Goal: Task Accomplishment & Management: Use online tool/utility

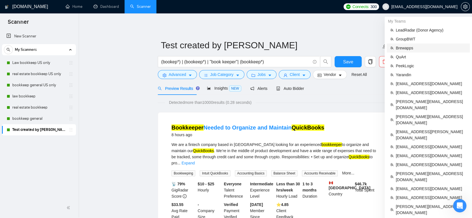
click at [426, 48] on span "Brewapps" at bounding box center [431, 48] width 71 height 6
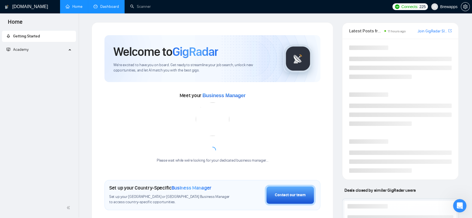
click at [110, 9] on link "Dashboard" at bounding box center [106, 6] width 25 height 5
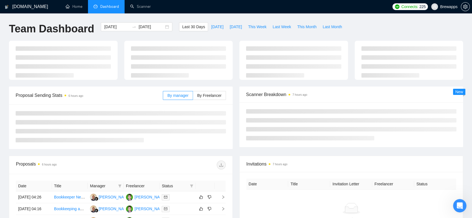
type input "[DATE]"
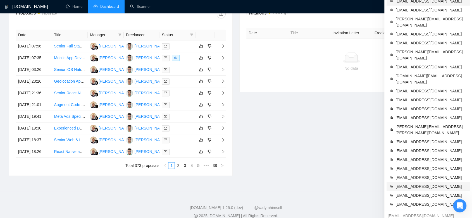
scroll to position [62, 0]
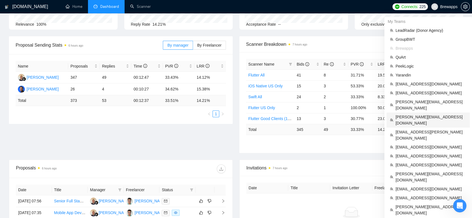
click at [421, 114] on span "[PERSON_NAME][EMAIL_ADDRESS][DOMAIN_NAME]" at bounding box center [431, 120] width 71 height 12
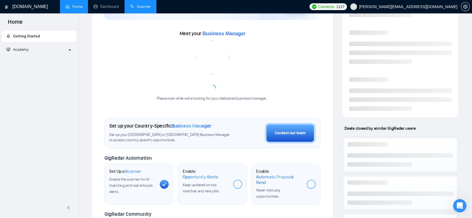
scroll to position [140, 0]
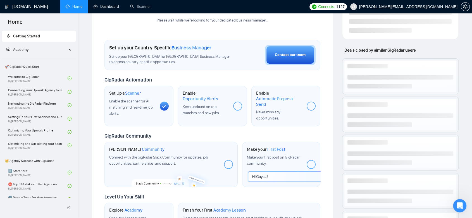
click at [77, 7] on link "Home" at bounding box center [74, 6] width 17 height 5
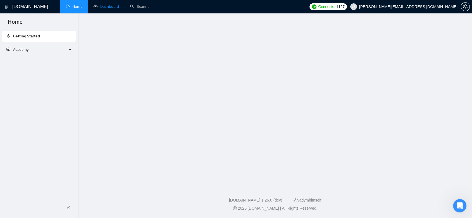
click at [107, 6] on link "Dashboard" at bounding box center [106, 6] width 25 height 5
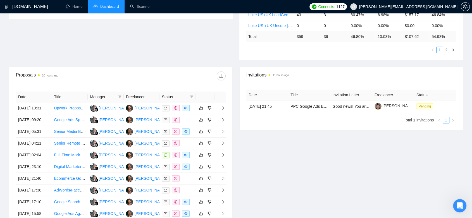
scroll to position [62, 0]
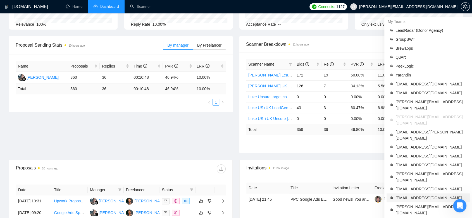
click at [425, 195] on span "[EMAIL_ADDRESS][DOMAIN_NAME]" at bounding box center [431, 198] width 71 height 6
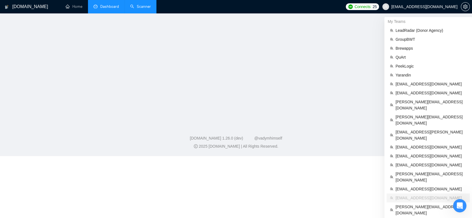
scroll to position [140, 0]
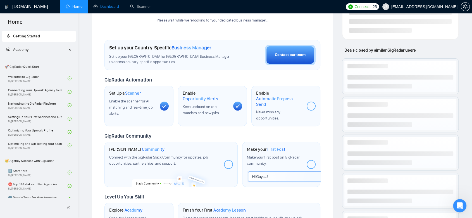
click at [104, 6] on link "Dashboard" at bounding box center [106, 6] width 25 height 5
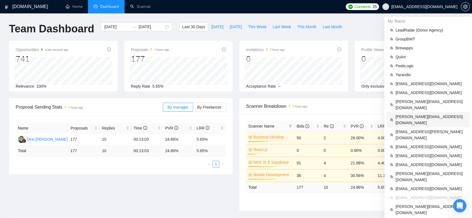
click at [421, 114] on span "[PERSON_NAME][EMAIL_ADDRESS][DOMAIN_NAME]" at bounding box center [431, 120] width 71 height 12
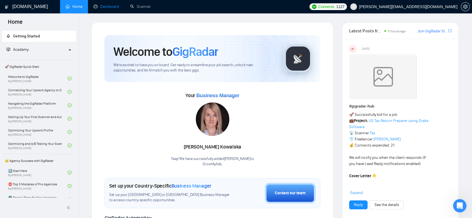
click at [113, 7] on link "Dashboard" at bounding box center [106, 6] width 25 height 5
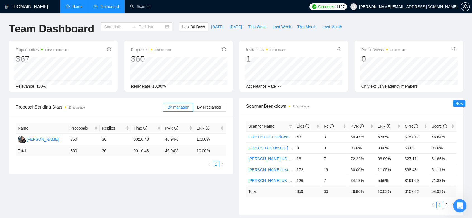
type input "[DATE]"
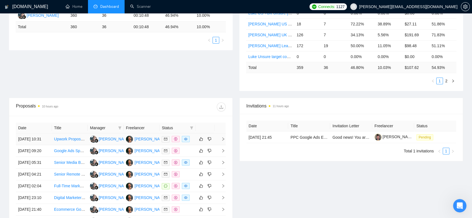
scroll to position [155, 0]
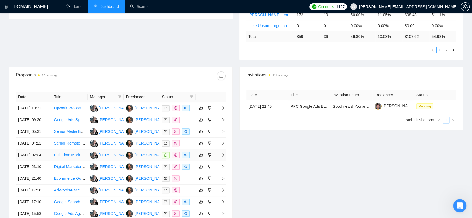
click at [152, 161] on td "Luke Donoghue" at bounding box center [142, 156] width 36 height 12
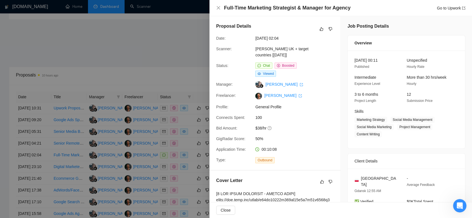
scroll to position [62, 0]
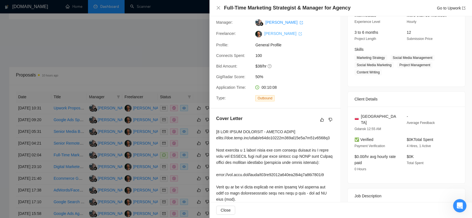
click at [275, 35] on link "Luke Donoghue" at bounding box center [283, 33] width 38 height 4
click at [163, 72] on div at bounding box center [236, 109] width 472 height 218
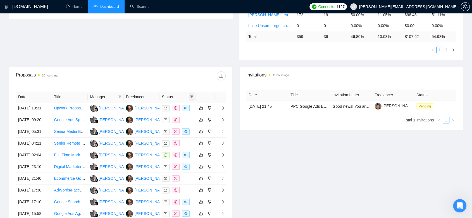
click at [191, 97] on icon "filter" at bounding box center [191, 96] width 3 height 3
click at [165, 108] on input "checkbox" at bounding box center [166, 107] width 4 height 4
checkbox input "true"
click at [187, 129] on span "OK" at bounding box center [187, 128] width 6 height 6
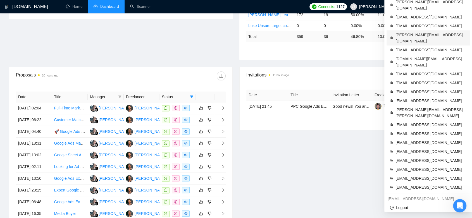
drag, startPoint x: 436, startPoint y: 12, endPoint x: 254, endPoint y: 161, distance: 235.3
click at [436, 32] on span "[PERSON_NAME][EMAIL_ADDRESS][DOMAIN_NAME]" at bounding box center [431, 38] width 71 height 12
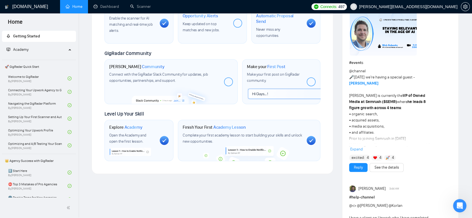
scroll to position [4, 0]
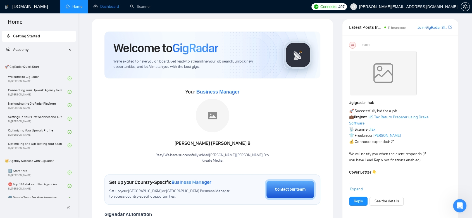
click at [112, 4] on link "Dashboard" at bounding box center [106, 6] width 25 height 5
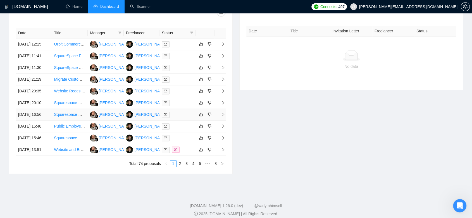
scroll to position [159, 0]
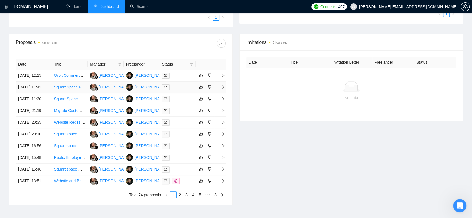
click at [153, 93] on td "Ellis Shelley" at bounding box center [142, 88] width 36 height 12
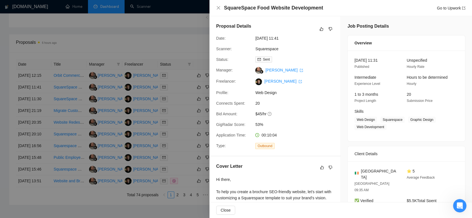
scroll to position [124, 0]
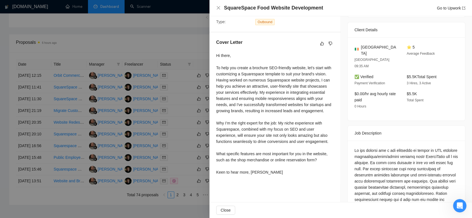
click at [188, 35] on div at bounding box center [236, 109] width 472 height 218
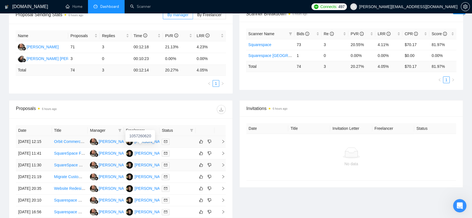
scroll to position [155, 0]
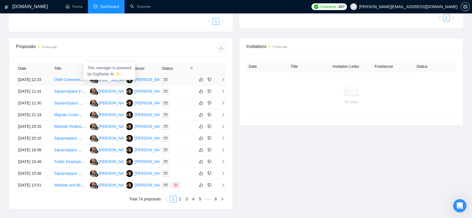
click at [113, 83] on div "Veronika Moneta" at bounding box center [115, 80] width 32 height 6
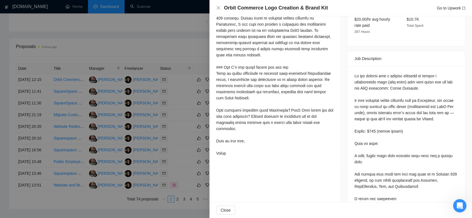
scroll to position [62, 0]
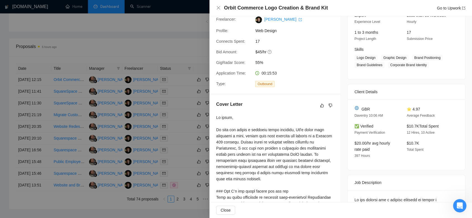
click at [175, 50] on div at bounding box center [236, 109] width 472 height 218
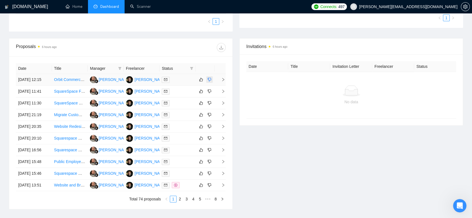
scroll to position [0, 0]
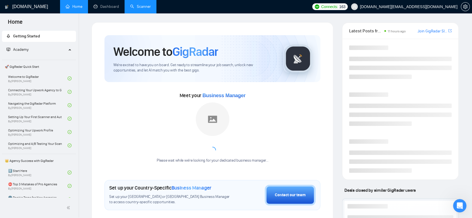
click at [143, 4] on link "Scanner" at bounding box center [140, 6] width 21 height 5
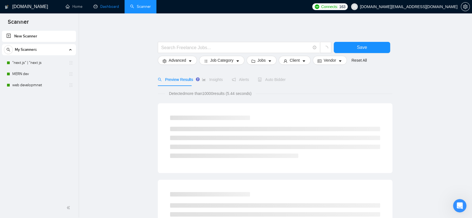
click at [112, 4] on link "Dashboard" at bounding box center [106, 6] width 25 height 5
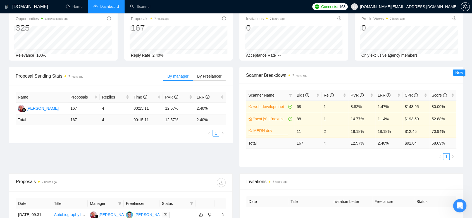
scroll to position [124, 0]
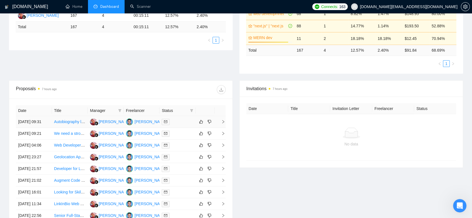
click at [152, 128] on td "Amit Rawat" at bounding box center [142, 122] width 36 height 12
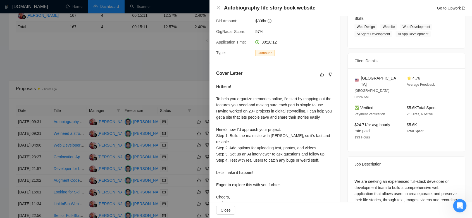
scroll to position [138, 0]
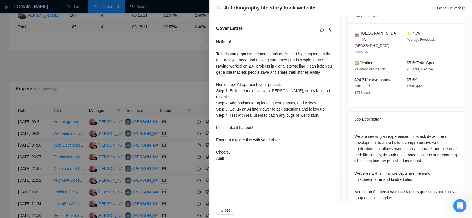
click at [131, 74] on div at bounding box center [236, 109] width 472 height 218
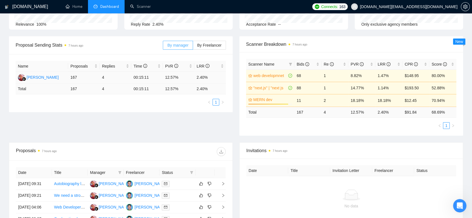
scroll to position [0, 0]
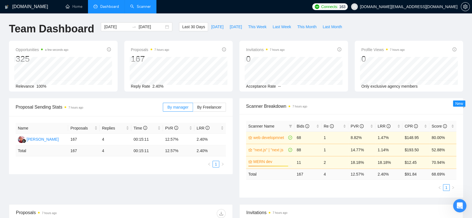
click at [143, 8] on link "Scanner" at bounding box center [140, 6] width 21 height 5
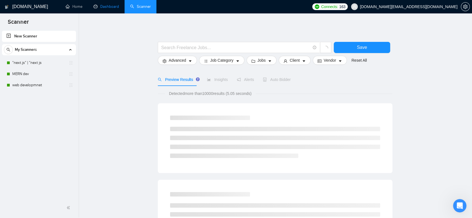
click at [103, 6] on link "Dashboard" at bounding box center [106, 6] width 25 height 5
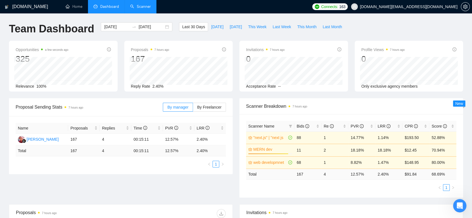
click at [143, 9] on link "Scanner" at bounding box center [140, 6] width 21 height 5
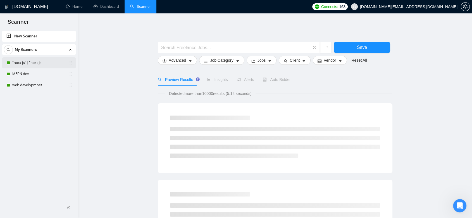
click at [37, 65] on link ""next.js" | "next js" at bounding box center [38, 62] width 53 height 11
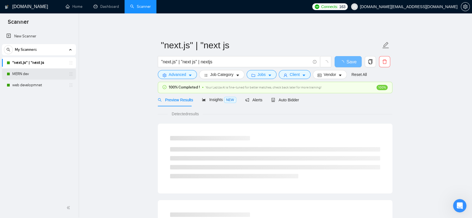
click at [35, 72] on link "MERN dev" at bounding box center [38, 73] width 53 height 11
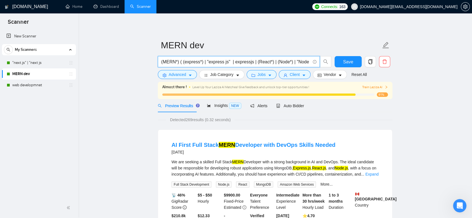
scroll to position [0, 19]
drag, startPoint x: 266, startPoint y: 62, endPoint x: 312, endPoint y: 64, distance: 46.2
click at [312, 64] on span "(MERN*) ( (express*) | "express js" | expressjs | (React*) | (Node*) | "Node JS…" at bounding box center [239, 61] width 162 height 11
click at [177, 75] on span "Advanced" at bounding box center [177, 75] width 17 height 6
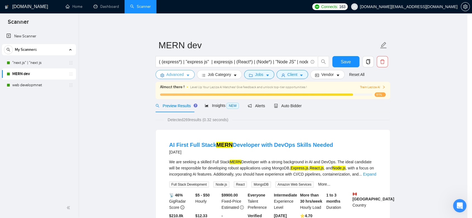
scroll to position [0, 0]
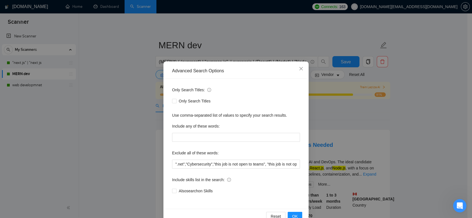
click at [345, 129] on div "Advanced Search Options Only Search Titles: Only Search Titles Use comma-separa…" at bounding box center [236, 109] width 472 height 218
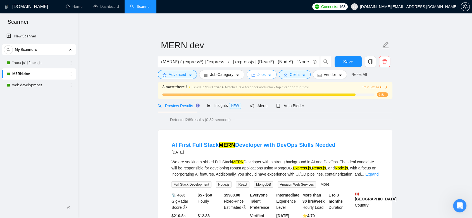
click at [269, 75] on icon "caret-down" at bounding box center [270, 76] width 3 height 2
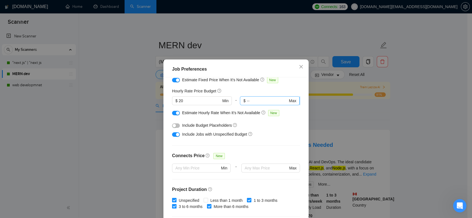
scroll to position [93, 0]
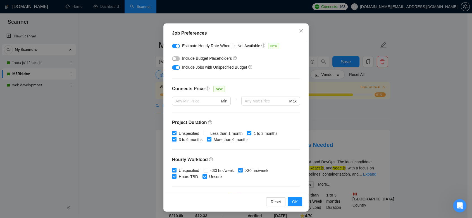
click at [345, 120] on div "Job Preferences Budget Project Type All Fixed Price Hourly Rate Fixed Price Bud…" at bounding box center [236, 109] width 472 height 218
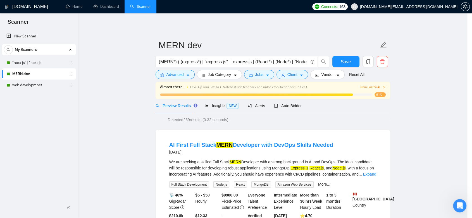
scroll to position [10, 0]
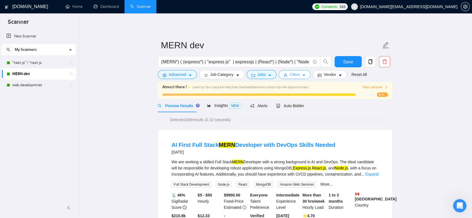
click at [295, 75] on span "Client" at bounding box center [295, 75] width 10 height 6
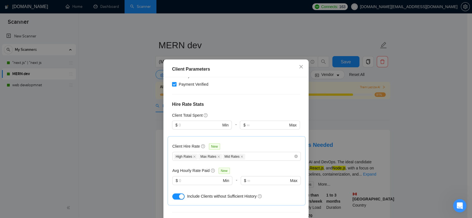
scroll to position [194, 0]
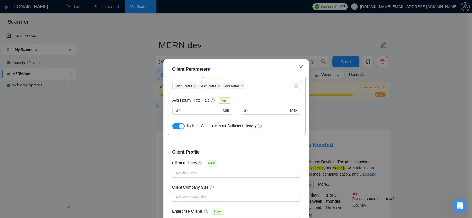
click at [302, 67] on span "Close" at bounding box center [301, 67] width 15 height 15
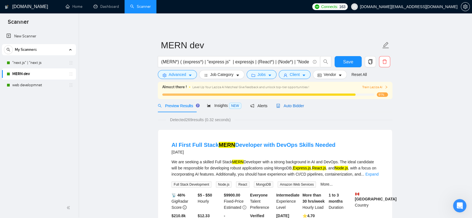
click at [292, 107] on span "Auto Bidder" at bounding box center [290, 106] width 28 height 4
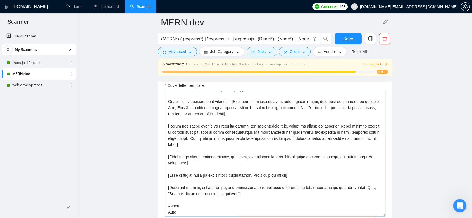
scroll to position [652, 0]
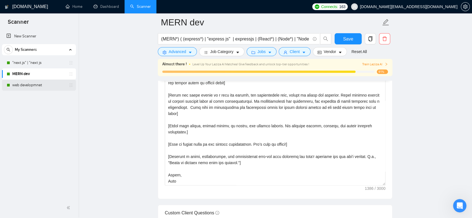
click at [41, 87] on link "web developmnet" at bounding box center [38, 85] width 53 height 11
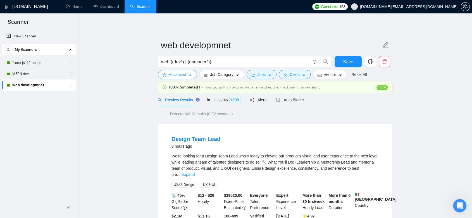
click at [181, 76] on span "Advanced" at bounding box center [177, 75] width 17 height 6
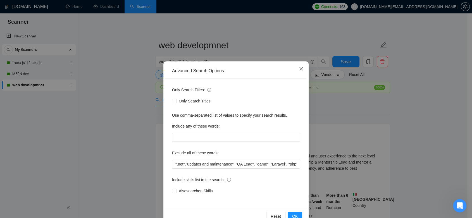
click at [297, 71] on span "Close" at bounding box center [301, 68] width 15 height 15
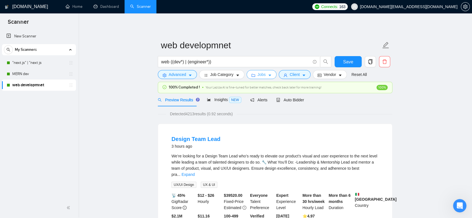
click at [262, 75] on span "Jobs" at bounding box center [262, 75] width 8 height 6
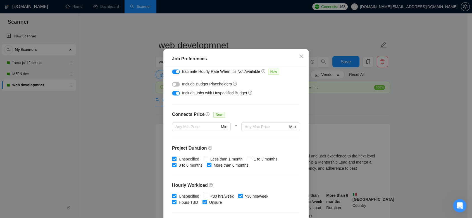
click at [331, 131] on div "Job Preferences Budget Project Type All Fixed Price Hourly Rate Fixed Price Bud…" at bounding box center [236, 109] width 472 height 218
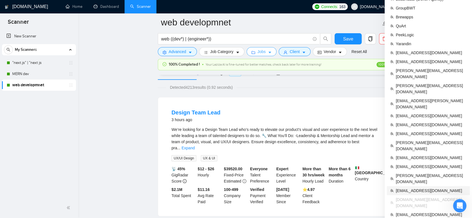
scroll to position [62, 0]
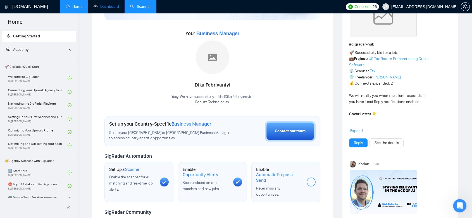
click at [106, 4] on link "Dashboard" at bounding box center [106, 6] width 25 height 5
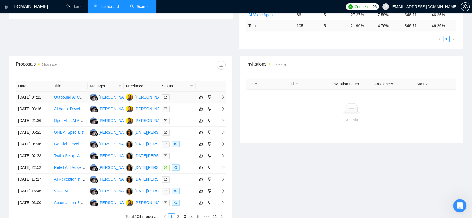
scroll to position [62, 0]
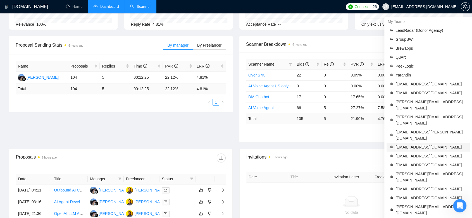
click at [426, 144] on span "[EMAIL_ADDRESS][DOMAIN_NAME]" at bounding box center [431, 147] width 71 height 6
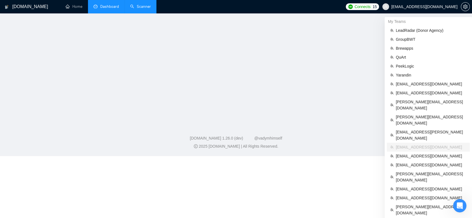
scroll to position [140, 0]
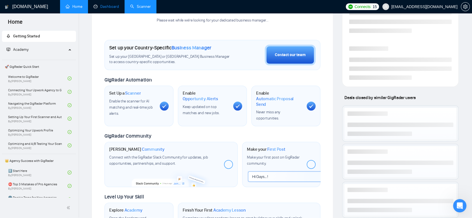
click at [107, 7] on link "Dashboard" at bounding box center [106, 6] width 25 height 5
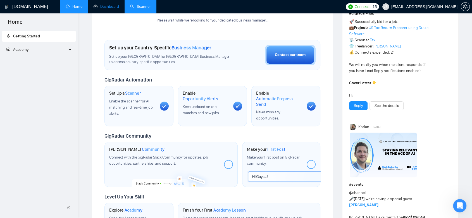
scroll to position [116, 0]
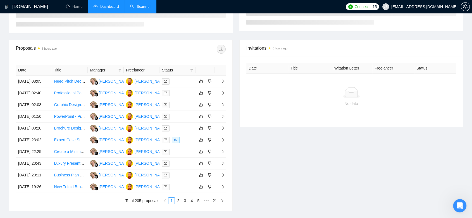
type input "[DATE]"
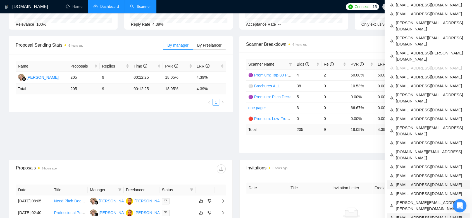
scroll to position [93, 0]
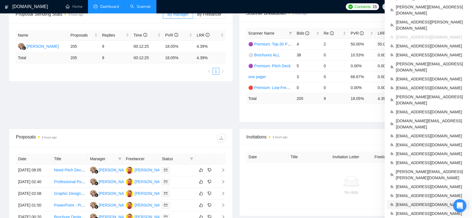
click at [426, 202] on span "[EMAIL_ADDRESS][DOMAIN_NAME]" at bounding box center [431, 205] width 71 height 6
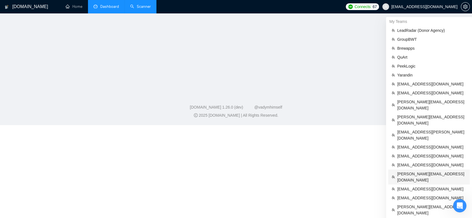
scroll to position [171, 0]
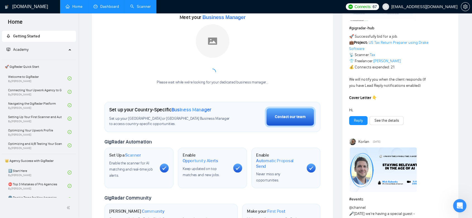
click at [110, 6] on link "Dashboard" at bounding box center [106, 6] width 25 height 5
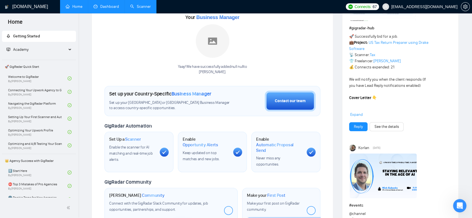
scroll to position [47, 0]
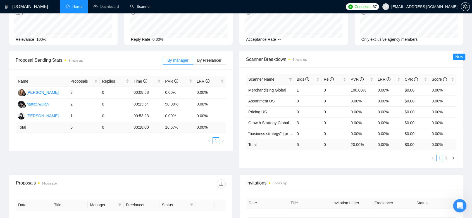
type input "[DATE]"
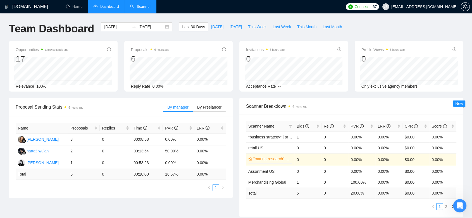
click at [148, 5] on link "Scanner" at bounding box center [140, 6] width 21 height 5
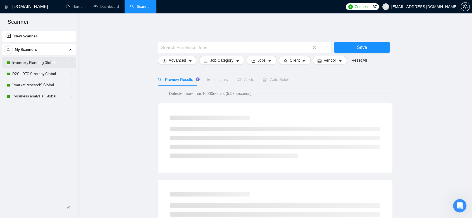
click at [55, 65] on link "Inventory Planning Global" at bounding box center [38, 62] width 53 height 11
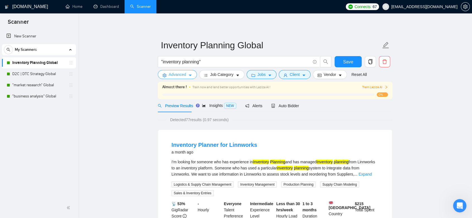
click at [179, 76] on span "Advanced" at bounding box center [177, 75] width 17 height 6
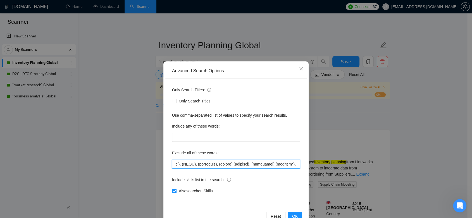
drag, startPoint x: 241, startPoint y: 163, endPoint x: 314, endPoint y: 163, distance: 73.2
click at [314, 163] on div "Advanced Search Options Only Search Titles: Only Search Titles Use comma-separa…" at bounding box center [236, 109] width 472 height 218
click at [275, 164] on input "text" at bounding box center [236, 164] width 128 height 9
drag, startPoint x: 278, startPoint y: 165, endPoint x: 305, endPoint y: 165, distance: 27.4
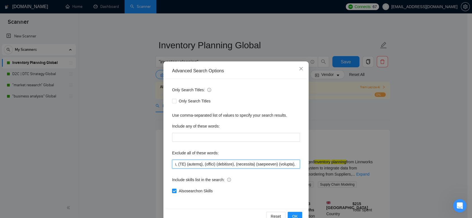
click at [305, 165] on div "Advanced Search Options Only Search Titles: Only Search Titles Use comma-separa…" at bounding box center [235, 143] width 145 height 164
click at [313, 125] on div "Advanced Search Options Only Search Titles: Only Search Titles Use comma-separa…" at bounding box center [236, 109] width 472 height 218
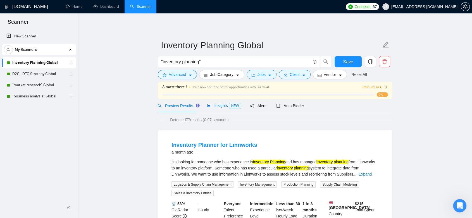
click at [221, 107] on span "Insights NEW" at bounding box center [224, 105] width 34 height 4
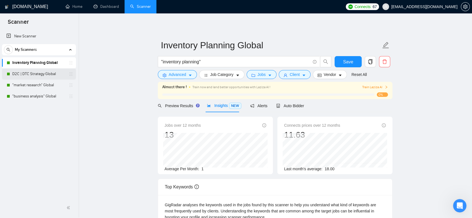
click at [33, 75] on link "D2C | DTC Strategy Global" at bounding box center [38, 73] width 53 height 11
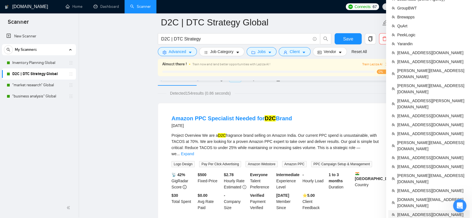
scroll to position [62, 0]
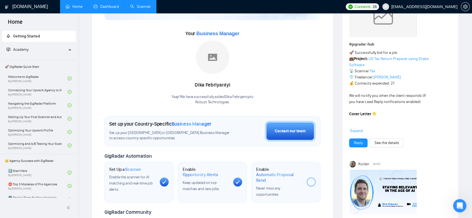
click at [108, 4] on link "Dashboard" at bounding box center [106, 6] width 25 height 5
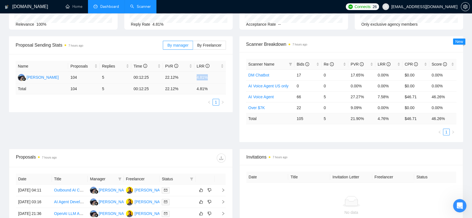
drag, startPoint x: 211, startPoint y: 79, endPoint x: 188, endPoint y: 78, distance: 22.9
click at [188, 78] on tr "Alana Agaeva 104 5 00:12:25 22.12% 4.81%" at bounding box center [121, 78] width 210 height 12
copy tr "4.81%"
click at [180, 77] on td "22.12%" at bounding box center [179, 78] width 32 height 12
drag, startPoint x: 170, startPoint y: 77, endPoint x: 165, endPoint y: 77, distance: 5.6
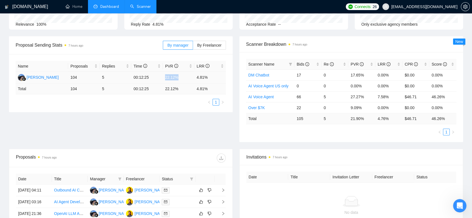
click at [165, 77] on td "22.12%" at bounding box center [179, 78] width 32 height 12
copy td "22.12%"
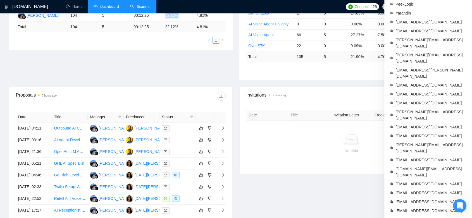
scroll to position [155, 0]
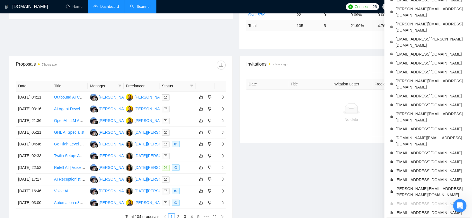
click at [431, 217] on li "[EMAIL_ADDRESS][DOMAIN_NAME]" at bounding box center [428, 221] width 83 height 9
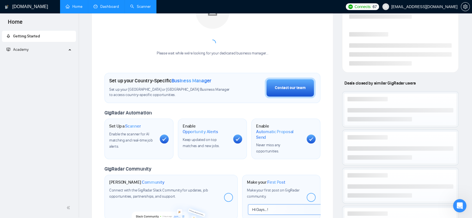
scroll to position [221, 0]
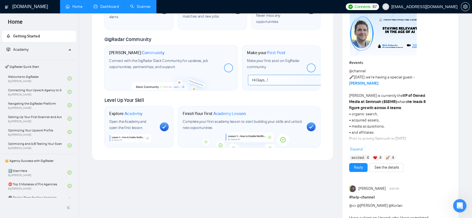
click at [108, 8] on link "Dashboard" at bounding box center [106, 6] width 25 height 5
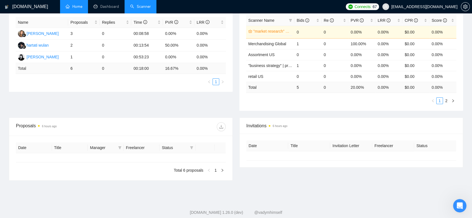
type input "[DATE]"
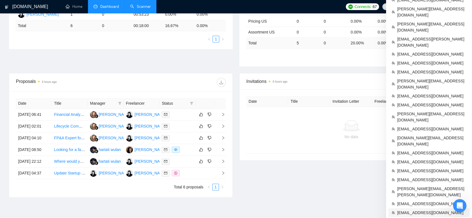
scroll to position [180, 0]
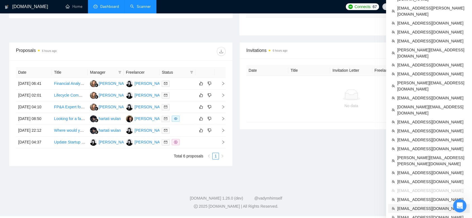
click at [427, 206] on span "[EMAIL_ADDRESS][DOMAIN_NAME]" at bounding box center [431, 209] width 69 height 6
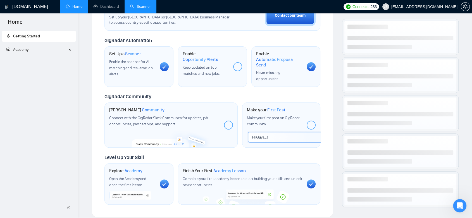
scroll to position [221, 0]
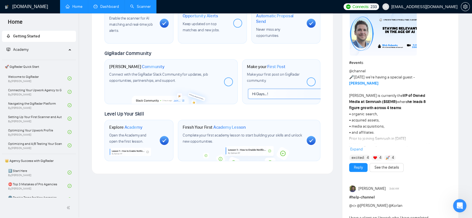
click at [116, 7] on link "Dashboard" at bounding box center [106, 6] width 25 height 5
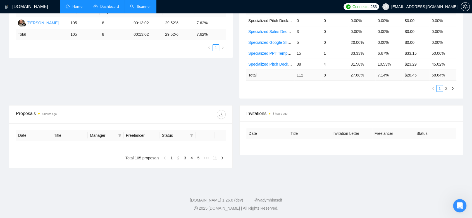
type input "[DATE]"
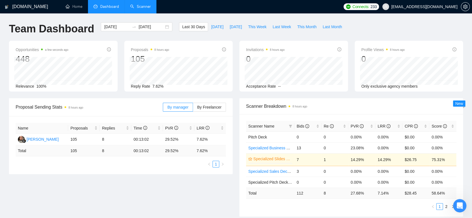
click at [140, 6] on link "Scanner" at bounding box center [140, 6] width 21 height 5
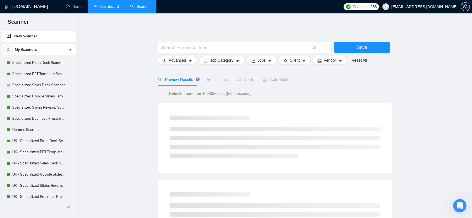
drag, startPoint x: 42, startPoint y: 140, endPoint x: 415, endPoint y: 1, distance: 398.3
click at [42, 140] on link "UK - Specialized Pitch Deck Scanner" at bounding box center [38, 141] width 53 height 11
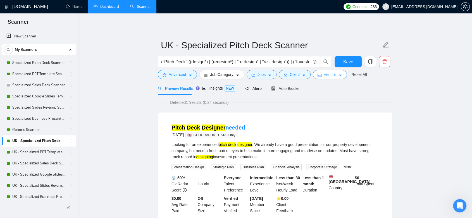
click at [337, 78] on button "Vendor" at bounding box center [330, 74] width 34 height 9
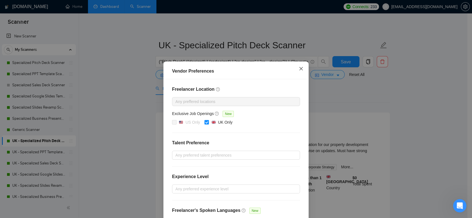
click at [301, 69] on span "Close" at bounding box center [301, 68] width 15 height 15
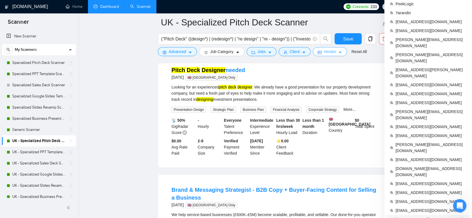
scroll to position [124, 0]
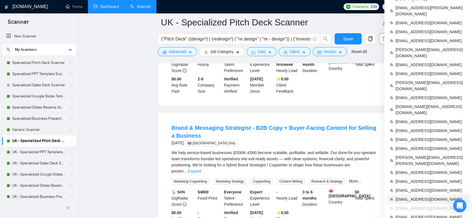
click at [417, 196] on span "[EMAIL_ADDRESS][DOMAIN_NAME]" at bounding box center [431, 199] width 71 height 6
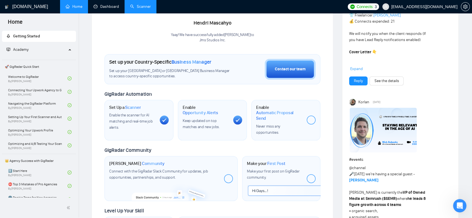
drag, startPoint x: 117, startPoint y: 8, endPoint x: 124, endPoint y: 8, distance: 7.5
click at [117, 8] on link "Dashboard" at bounding box center [106, 6] width 25 height 5
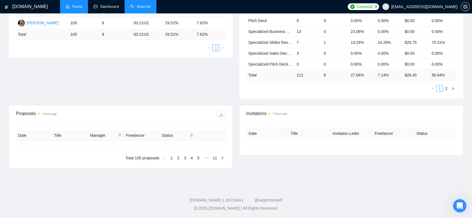
type input "[DATE]"
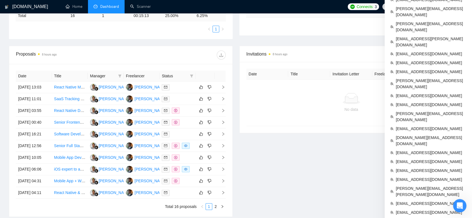
scroll to position [178, 0]
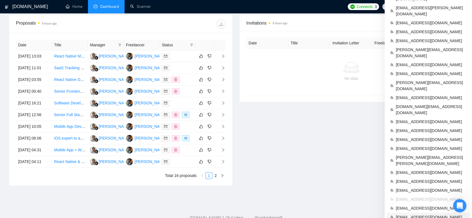
click at [440, 213] on li "[EMAIL_ADDRESS][DOMAIN_NAME]" at bounding box center [428, 217] width 83 height 9
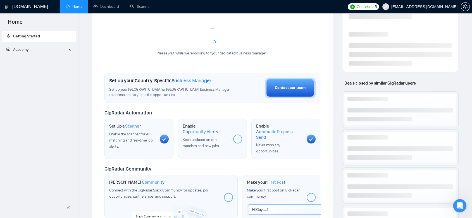
scroll to position [221, 0]
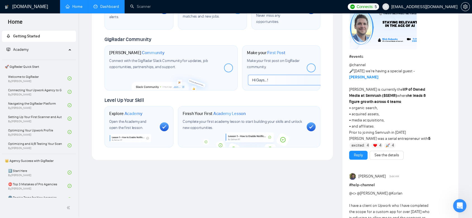
click at [106, 8] on link "Dashboard" at bounding box center [106, 6] width 25 height 5
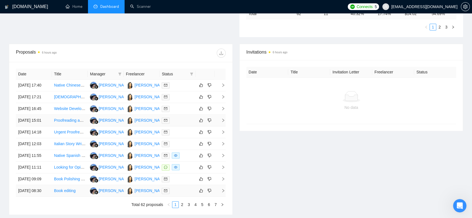
scroll to position [277, 0]
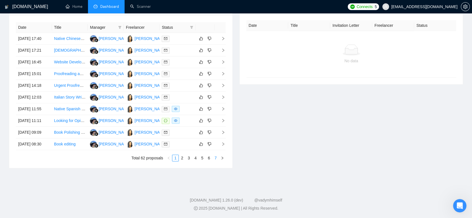
click at [217, 158] on link "7" at bounding box center [216, 158] width 6 height 6
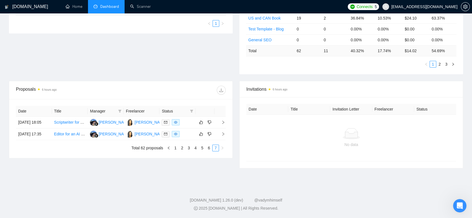
scroll to position [141, 0]
click at [208, 151] on link "6" at bounding box center [209, 148] width 6 height 6
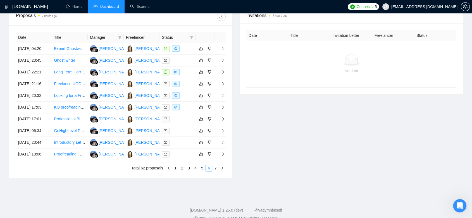
scroll to position [277, 0]
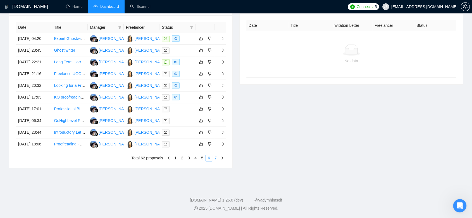
click at [215, 160] on link "7" at bounding box center [216, 158] width 6 height 6
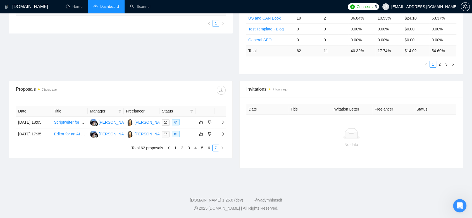
scroll to position [141, 0]
click at [212, 151] on link "6" at bounding box center [209, 148] width 6 height 6
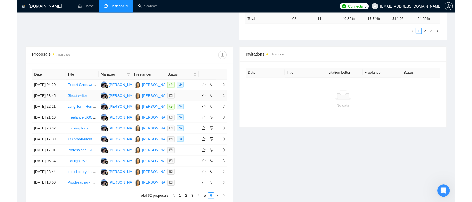
scroll to position [0, 0]
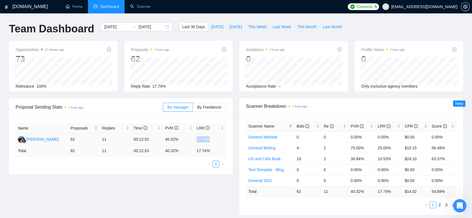
drag, startPoint x: 212, startPoint y: 141, endPoint x: 193, endPoint y: 137, distance: 19.9
click at [193, 137] on tr "Alana Agaeva 62 11 00:12:33 40.32% 17.74%" at bounding box center [121, 140] width 210 height 12
copy tr "17.74%"
click at [181, 140] on td "40.32%" at bounding box center [179, 140] width 32 height 12
drag, startPoint x: 180, startPoint y: 140, endPoint x: 167, endPoint y: 140, distance: 13.1
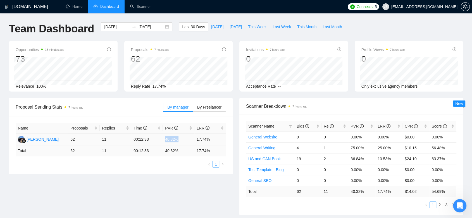
click at [167, 140] on td "40.32%" at bounding box center [179, 140] width 32 height 12
copy td "40.32%"
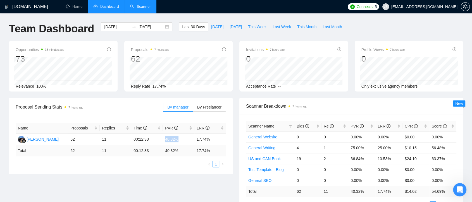
click at [141, 6] on link "Scanner" at bounding box center [140, 6] width 21 height 5
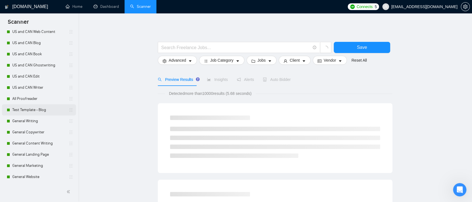
scroll to position [54, 0]
click at [40, 154] on link "General Website" at bounding box center [38, 154] width 53 height 11
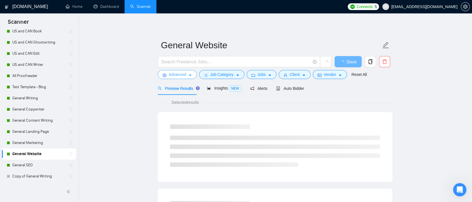
click at [189, 75] on icon "caret-down" at bounding box center [190, 75] width 4 height 4
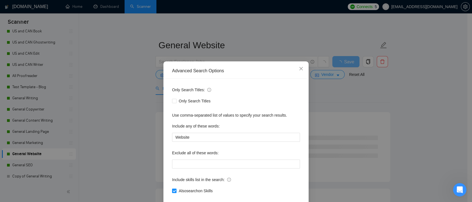
click at [319, 106] on div "Advanced Search Options Only Search Titles: Only Search Titles Use comma-separa…" at bounding box center [236, 101] width 472 height 202
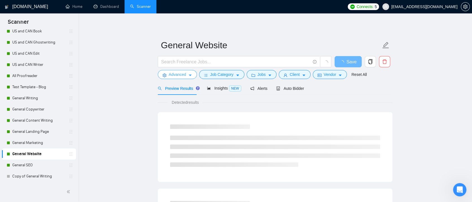
click at [185, 76] on span "Advanced" at bounding box center [177, 75] width 17 height 6
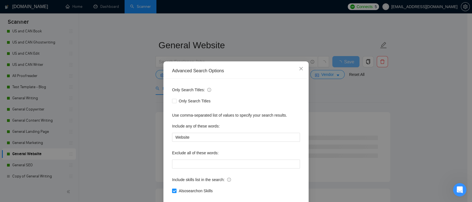
scroll to position [30, 0]
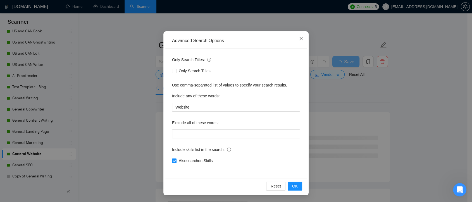
click at [298, 41] on span "Close" at bounding box center [301, 38] width 15 height 15
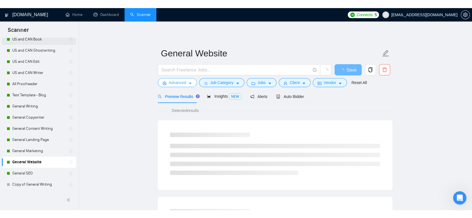
scroll to position [0, 0]
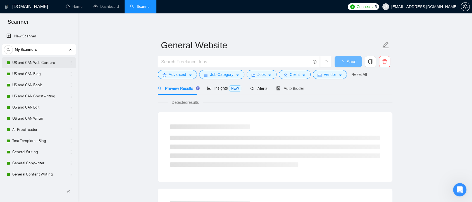
click at [44, 65] on link "US and CAN Web Content" at bounding box center [38, 62] width 53 height 11
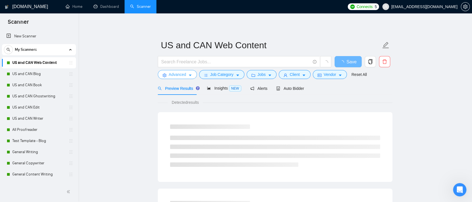
click at [190, 75] on icon "caret-down" at bounding box center [190, 76] width 3 height 2
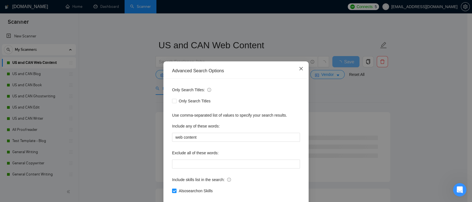
click at [300, 70] on icon "close" at bounding box center [301, 68] width 3 height 3
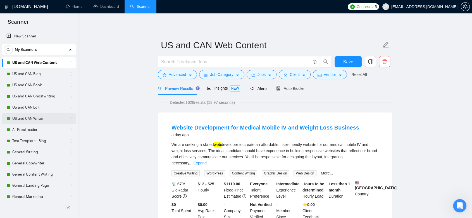
click at [36, 117] on link "US and CAN Writer" at bounding box center [38, 118] width 53 height 11
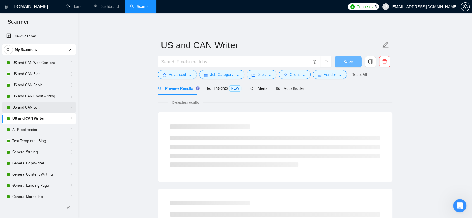
click at [40, 106] on link "US and CAN Edit" at bounding box center [38, 107] width 53 height 11
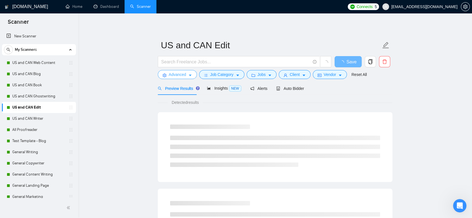
click at [188, 76] on icon "caret-down" at bounding box center [190, 75] width 4 height 4
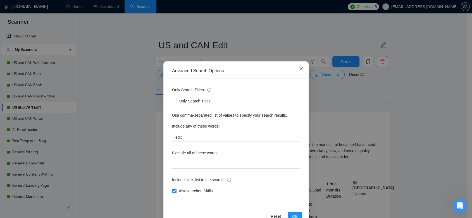
click at [299, 69] on icon "close" at bounding box center [301, 69] width 4 height 4
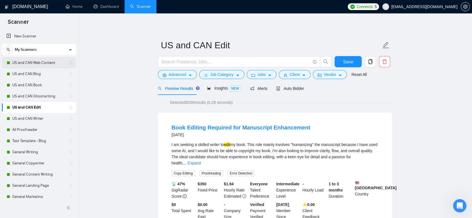
click at [35, 66] on link "US and CAN Web Content" at bounding box center [38, 62] width 53 height 11
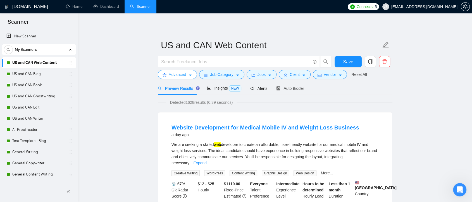
click at [188, 73] on icon "caret-down" at bounding box center [190, 75] width 4 height 4
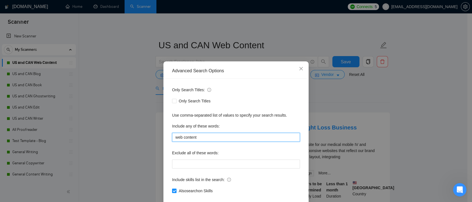
click at [182, 138] on input "web content" at bounding box center [236, 137] width 128 height 9
drag, startPoint x: 301, startPoint y: 70, endPoint x: 351, endPoint y: 106, distance: 61.9
click at [300, 70] on icon "close" at bounding box center [301, 69] width 4 height 4
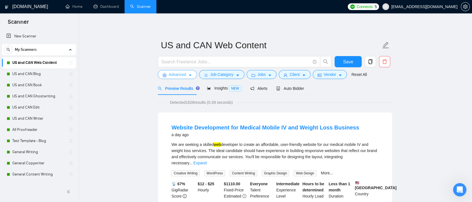
click at [185, 76] on span "Advanced" at bounding box center [177, 75] width 17 height 6
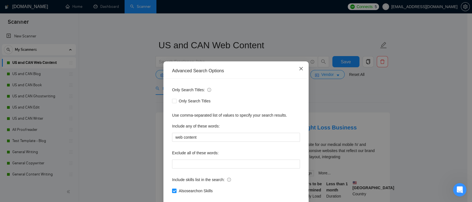
click at [299, 70] on icon "close" at bounding box center [301, 69] width 4 height 4
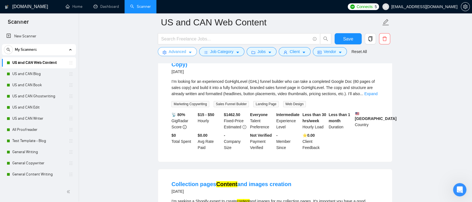
scroll to position [373, 0]
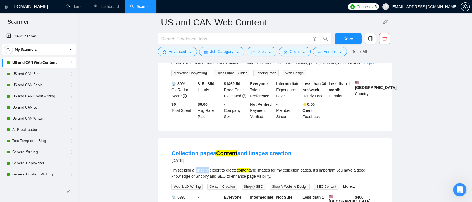
drag, startPoint x: 208, startPoint y: 150, endPoint x: 196, endPoint y: 149, distance: 12.3
click at [196, 167] on div "I'm seeking a Shopify expert to create content and images for my collection pag…" at bounding box center [275, 173] width 207 height 12
click at [186, 52] on span "Advanced" at bounding box center [177, 52] width 17 height 6
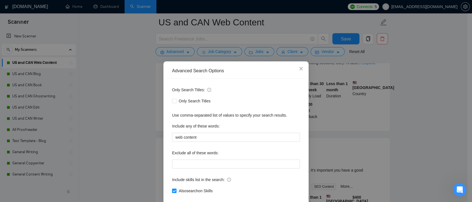
scroll to position [30, 0]
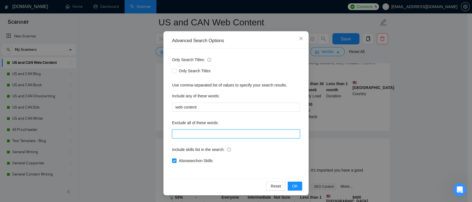
click at [228, 134] on input "text" at bounding box center [236, 134] width 128 height 9
paste input "Shopify"
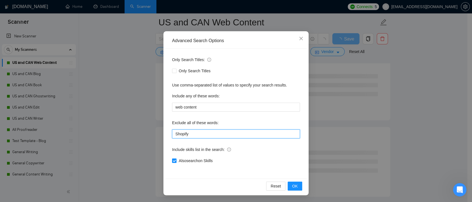
click at [174, 134] on input "Shopify" at bounding box center [236, 134] width 128 height 9
click at [192, 133] on input "Shopify" at bounding box center [236, 134] width 128 height 9
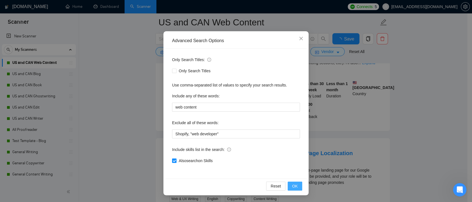
click at [294, 184] on span "OK" at bounding box center [295, 186] width 6 height 6
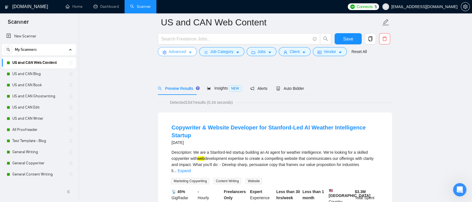
scroll to position [31, 0]
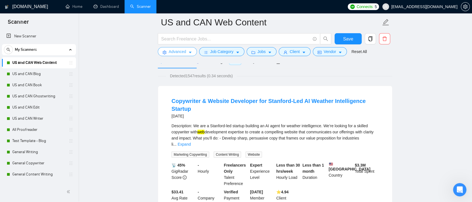
click at [190, 54] on icon "caret-down" at bounding box center [190, 53] width 4 height 4
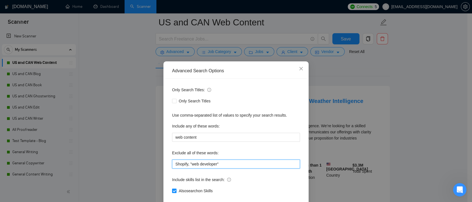
click at [215, 163] on input "Shopify, "web developer"" at bounding box center [236, 164] width 128 height 9
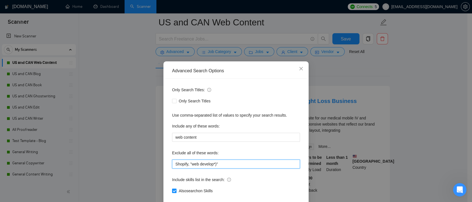
click at [188, 164] on input "Shopify, "web develop*)"" at bounding box center [236, 164] width 128 height 9
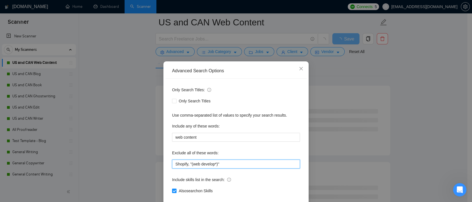
click at [189, 165] on input "Shopify, "(web develop*)"" at bounding box center [236, 164] width 128 height 9
click at [199, 165] on input "Shopify, "(web develop*)"" at bounding box center [236, 164] width 128 height 9
click at [190, 163] on input "Shopify, "(web (develop*)"" at bounding box center [236, 164] width 128 height 9
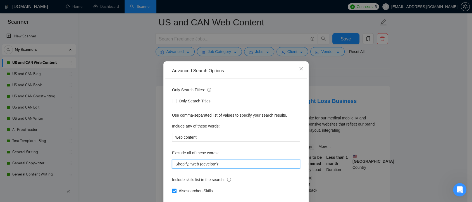
scroll to position [30, 0]
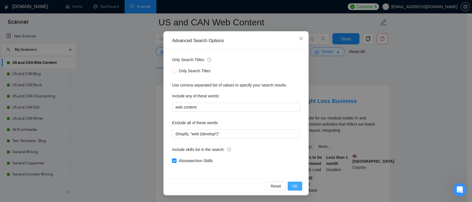
click at [295, 186] on span "OK" at bounding box center [295, 186] width 6 height 6
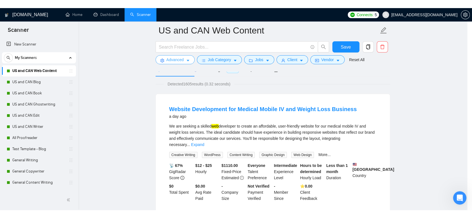
scroll to position [0, 0]
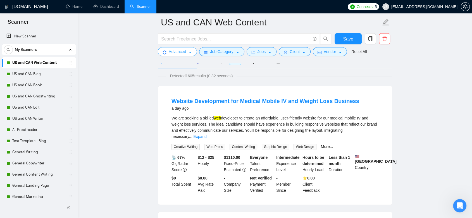
click at [188, 53] on icon "caret-down" at bounding box center [190, 53] width 4 height 4
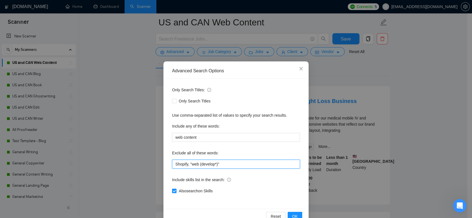
drag, startPoint x: 222, startPoint y: 163, endPoint x: 188, endPoint y: 162, distance: 33.8
click at [188, 162] on input "Shopify, "web (develop*)"" at bounding box center [236, 164] width 128 height 9
type input "S"
click at [233, 162] on input "text" at bounding box center [236, 164] width 128 height 9
click at [232, 165] on input "text" at bounding box center [236, 164] width 128 height 9
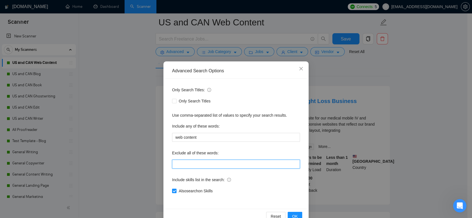
click at [230, 167] on input "text" at bounding box center [236, 164] width 128 height 9
click at [230, 163] on input "text" at bounding box center [236, 164] width 128 height 9
click at [221, 166] on input "text" at bounding box center [236, 164] width 128 height 9
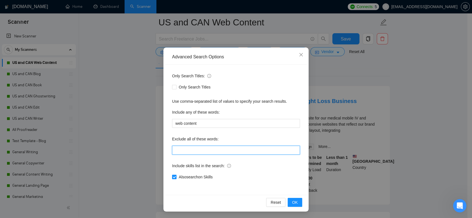
scroll to position [62, 0]
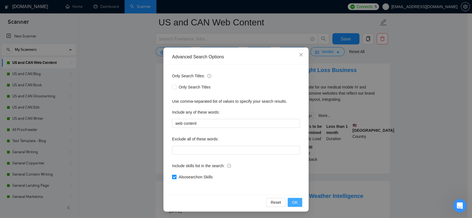
click at [294, 204] on span "OK" at bounding box center [295, 203] width 6 height 6
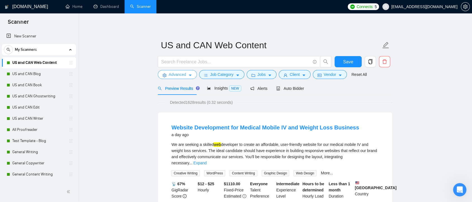
scroll to position [31, 0]
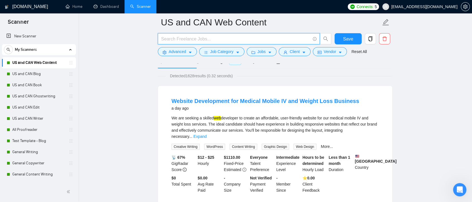
click at [180, 38] on input "text" at bounding box center [235, 38] width 149 height 7
click at [190, 51] on icon "caret-down" at bounding box center [190, 53] width 4 height 4
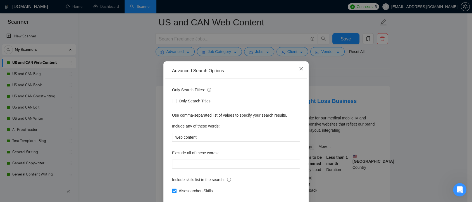
click at [300, 70] on icon "close" at bounding box center [301, 68] width 3 height 3
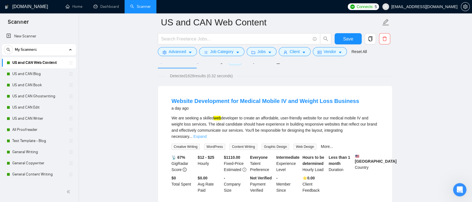
click at [207, 134] on link "Expand" at bounding box center [199, 136] width 13 height 4
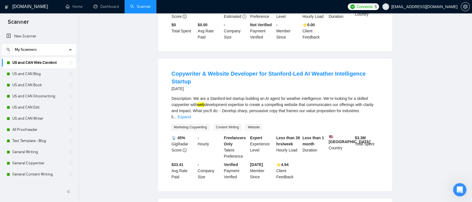
scroll to position [0, 0]
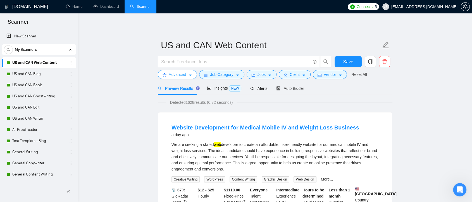
click at [190, 76] on icon "caret-down" at bounding box center [190, 75] width 4 height 4
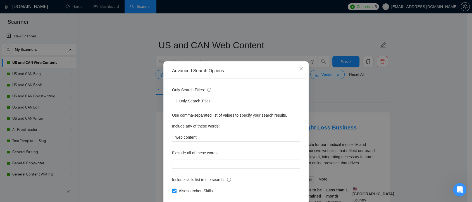
scroll to position [30, 0]
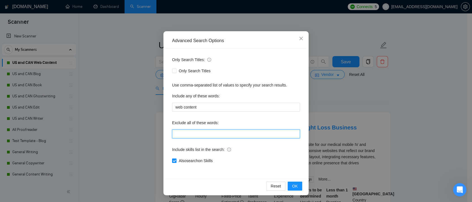
click at [193, 132] on input "text" at bounding box center [236, 134] width 128 height 9
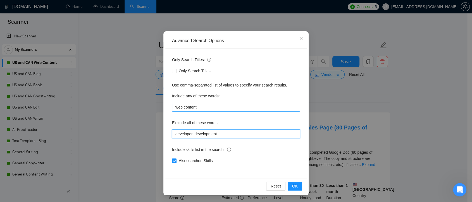
type input "developer, development"
drag, startPoint x: 204, startPoint y: 108, endPoint x: 159, endPoint y: 109, distance: 45.3
click at [159, 109] on div "Advanced Search Options Only Search Titles: Only Search Titles Use comma-separa…" at bounding box center [236, 101] width 472 height 202
click at [297, 186] on button "OK" at bounding box center [295, 186] width 15 height 9
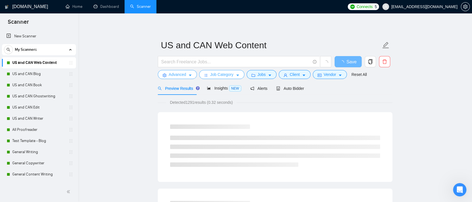
scroll to position [0, 0]
click at [201, 63] on input "text" at bounding box center [235, 61] width 149 height 7
paste input "web content"
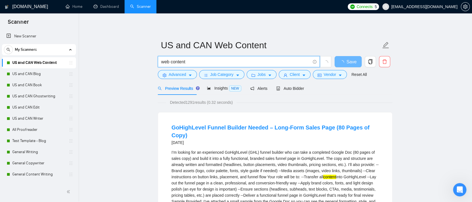
click at [170, 64] on input "web content" at bounding box center [235, 61] width 149 height 7
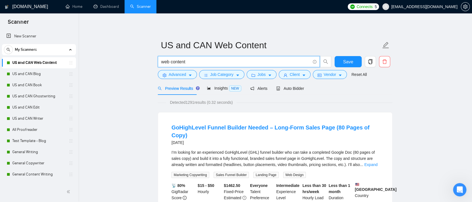
click at [169, 62] on input "web content" at bounding box center [235, 61] width 149 height 7
type input "web content"
click at [456, 189] on icon "Open Intercom Messenger" at bounding box center [459, 189] width 9 height 9
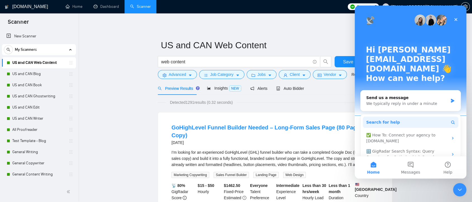
click at [392, 120] on span "Search for help" at bounding box center [383, 123] width 34 height 6
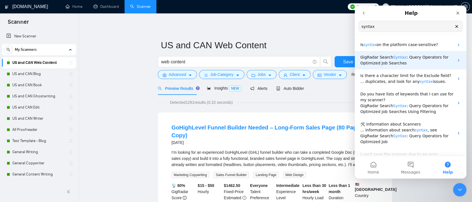
type input "syntax"
click at [405, 64] on p "GigRadar Search Syntax : Query Operators for Optimized Job Searches" at bounding box center [407, 60] width 94 height 12
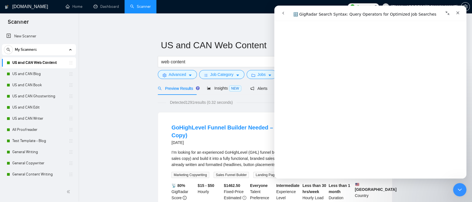
scroll to position [93, 0]
click at [461, 190] on icon "Close Intercom Messenger" at bounding box center [459, 189] width 7 height 7
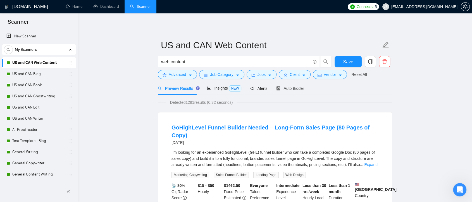
scroll to position [0, 0]
click at [169, 61] on input "web content" at bounding box center [235, 61] width 149 height 7
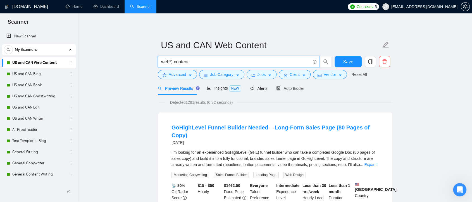
click at [162, 62] on input "web*) content" at bounding box center [235, 61] width 149 height 7
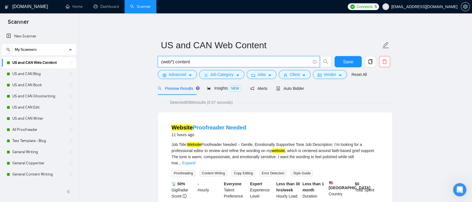
click at [197, 64] on input "(web*) content" at bounding box center [235, 61] width 149 height 7
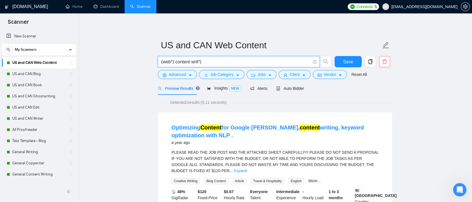
click at [191, 62] on input "(web*) content writ*)" at bounding box center [235, 61] width 149 height 7
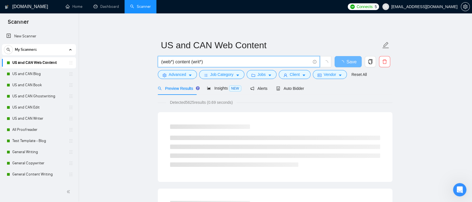
click at [205, 62] on input "(web*) content (writ*)" at bounding box center [235, 61] width 149 height 7
paste input "`(copywrit*) | "copy writer" | "copy writing" | copyeditor`"
paste input "|"
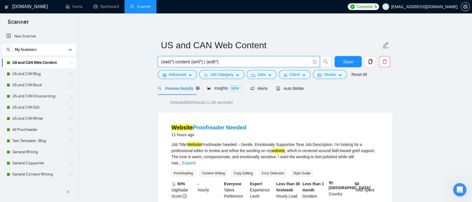
click at [191, 62] on input "(web*) content (writ*) | (edit*)" at bounding box center [235, 61] width 149 height 7
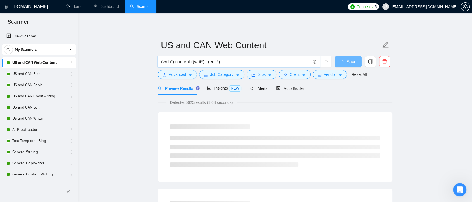
click at [226, 63] on input "(web*) content ((writ*) | (edit*)" at bounding box center [235, 61] width 149 height 7
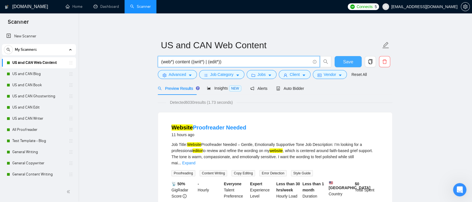
type input "(web*) content ((writ*) | (edit*))"
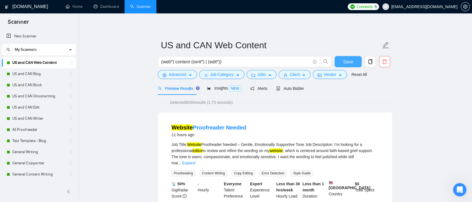
click at [353, 60] on button "Save" at bounding box center [348, 61] width 27 height 11
click at [293, 88] on span "Auto Bidder" at bounding box center [290, 88] width 28 height 4
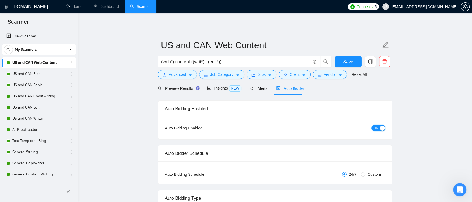
click at [376, 127] on span "ON" at bounding box center [376, 128] width 5 height 6
click at [188, 76] on icon "caret-down" at bounding box center [190, 75] width 4 height 4
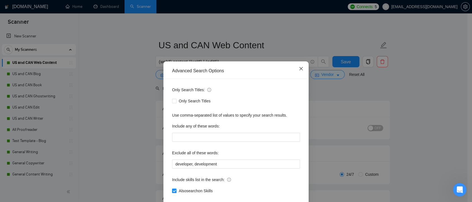
click at [299, 70] on icon "close" at bounding box center [301, 69] width 4 height 4
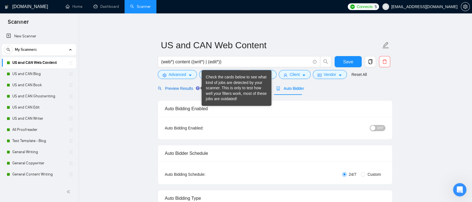
click at [183, 88] on span "Preview Results" at bounding box center [178, 88] width 40 height 4
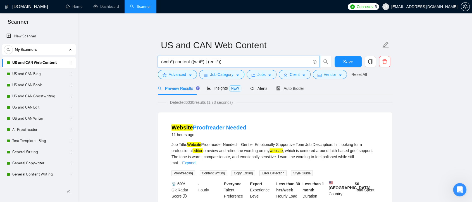
click at [175, 64] on input "(web*) content ((writ*) | (edit*))" at bounding box center [235, 61] width 149 height 7
click at [205, 63] on input "(web*) content ((writ*) | (edit*))" at bounding box center [235, 61] width 149 height 7
click at [229, 63] on input "(web*) content ((writ*) | (edit*))" at bounding box center [235, 61] width 149 height 7
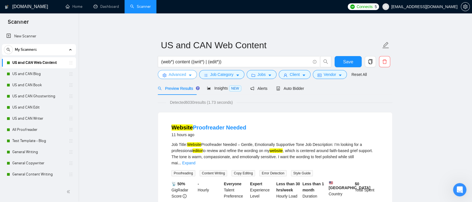
click at [191, 75] on icon "caret-down" at bounding box center [190, 75] width 4 height 4
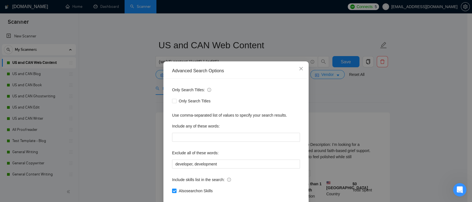
click at [332, 94] on div "Advanced Search Options Only Search Titles: Only Search Titles Use comma-separa…" at bounding box center [236, 101] width 472 height 202
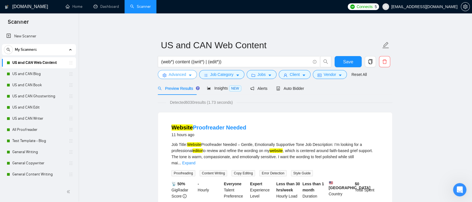
click at [184, 76] on span "Advanced" at bounding box center [177, 75] width 17 height 6
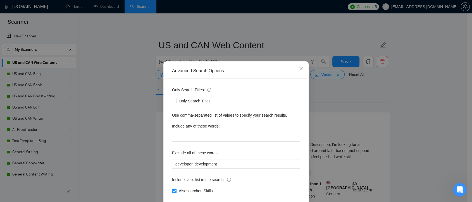
scroll to position [30, 0]
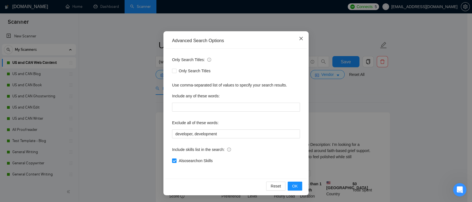
click at [296, 38] on span "Close" at bounding box center [301, 38] width 15 height 15
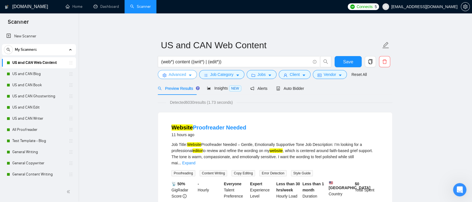
scroll to position [0, 0]
click at [234, 76] on button "Job Category" at bounding box center [221, 74] width 45 height 9
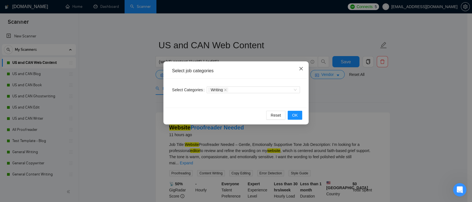
click at [301, 69] on icon "close" at bounding box center [301, 68] width 3 height 3
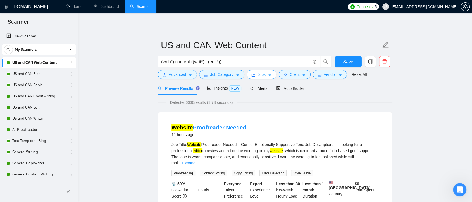
click at [271, 74] on button "Jobs" at bounding box center [262, 74] width 30 height 9
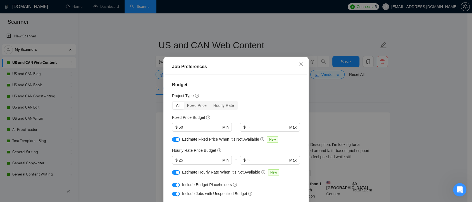
scroll to position [31, 0]
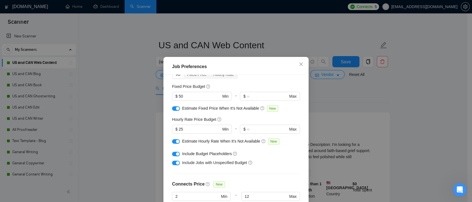
click at [172, 141] on button "button" at bounding box center [176, 141] width 8 height 4
click at [173, 108] on button "button" at bounding box center [176, 108] width 8 height 4
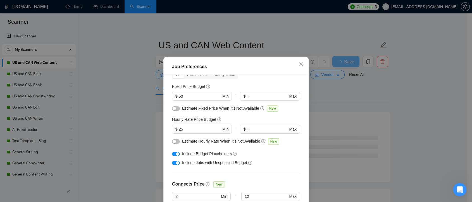
click at [172, 153] on button "button" at bounding box center [176, 154] width 8 height 4
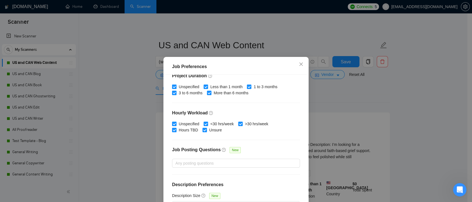
scroll to position [39, 0]
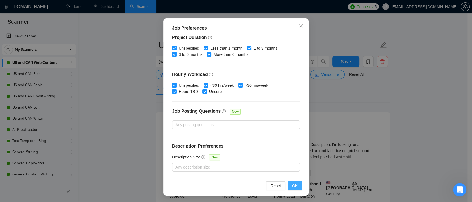
click at [292, 186] on span "OK" at bounding box center [295, 186] width 6 height 6
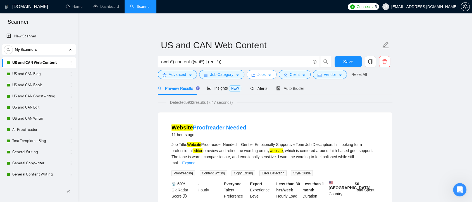
scroll to position [0, 0]
click at [296, 75] on span "Client" at bounding box center [295, 75] width 10 height 6
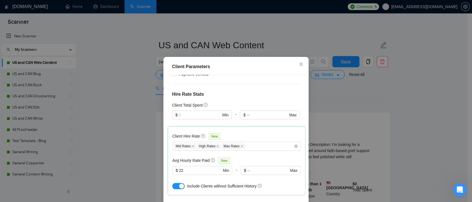
scroll to position [155, 0]
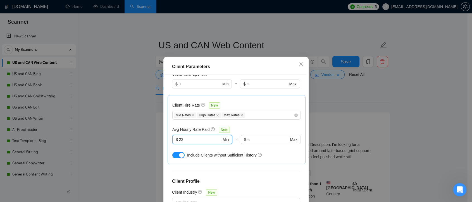
drag, startPoint x: 192, startPoint y: 139, endPoint x: 172, endPoint y: 139, distance: 19.8
click at [172, 139] on span "$ 22 Min" at bounding box center [202, 139] width 60 height 9
click at [262, 122] on div "Client Hire Rate New Mid Rates High Rates Max Rates Avg Hourly Rate Paid New 22…" at bounding box center [236, 130] width 129 height 60
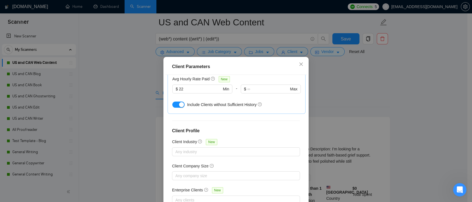
scroll to position [31, 0]
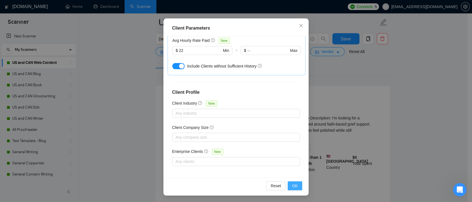
click at [293, 185] on span "OK" at bounding box center [295, 186] width 6 height 6
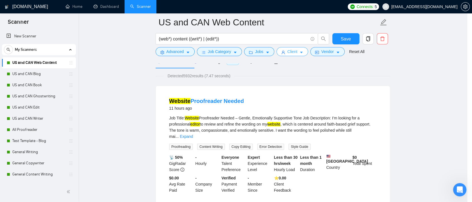
scroll to position [0, 0]
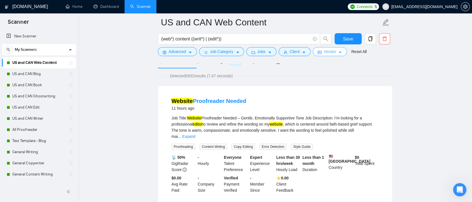
click at [330, 53] on span "Vendor" at bounding box center [330, 52] width 12 height 6
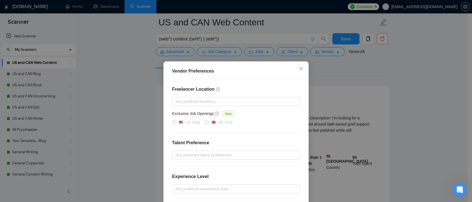
scroll to position [56, 0]
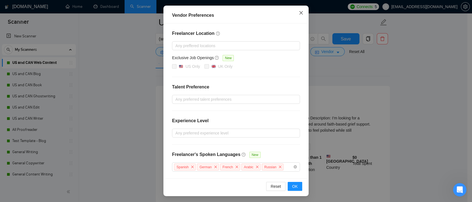
click at [300, 13] on icon "close" at bounding box center [301, 13] width 4 height 4
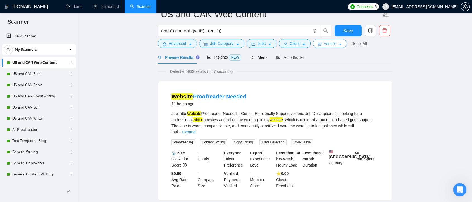
scroll to position [0, 0]
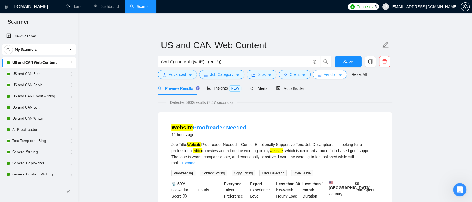
click at [338, 77] on icon "caret-down" at bounding box center [340, 75] width 4 height 4
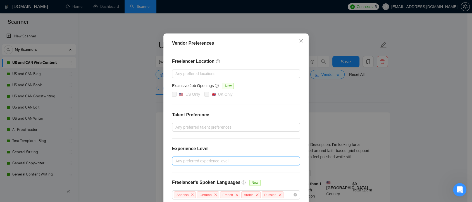
scroll to position [56, 0]
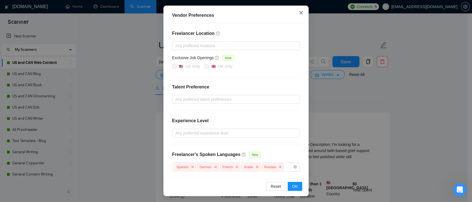
click at [300, 15] on span "Close" at bounding box center [301, 13] width 15 height 15
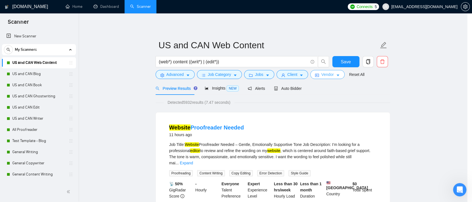
scroll to position [0, 0]
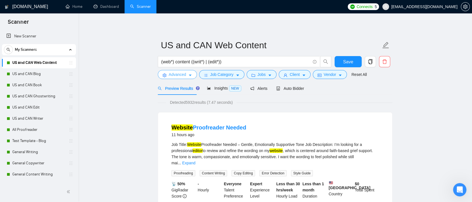
click at [189, 76] on icon "caret-down" at bounding box center [190, 75] width 4 height 4
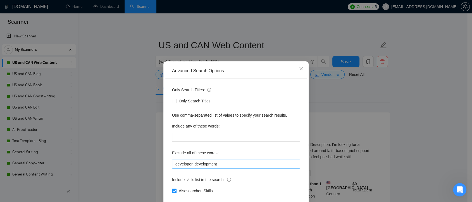
scroll to position [30, 0]
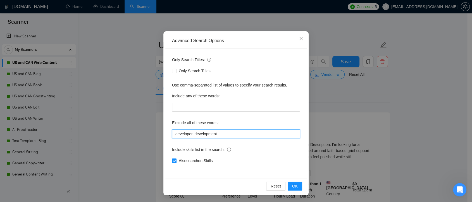
click at [223, 133] on input "developer, development" at bounding box center [236, 134] width 128 height 9
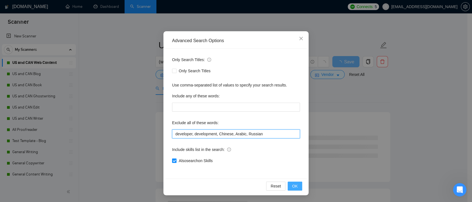
type input "developer, development, Chinese, Arabic, Russian"
click at [294, 186] on span "OK" at bounding box center [295, 186] width 6 height 6
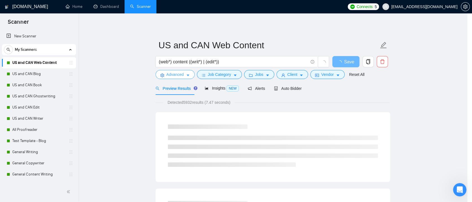
scroll to position [0, 0]
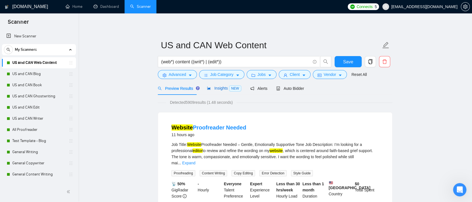
click at [219, 90] on span "Insights NEW" at bounding box center [224, 88] width 34 height 4
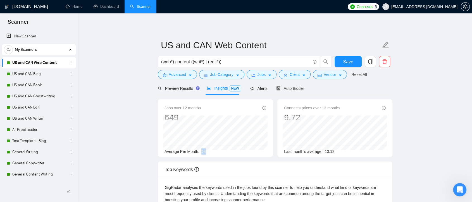
drag, startPoint x: 201, startPoint y: 152, endPoint x: 207, endPoint y: 152, distance: 6.2
click at [207, 152] on div "Average Per Month: 54" at bounding box center [216, 152] width 102 height 6
click at [237, 167] on div "Top Keywords" at bounding box center [275, 170] width 221 height 16
click at [291, 90] on span "Auto Bidder" at bounding box center [290, 88] width 28 height 4
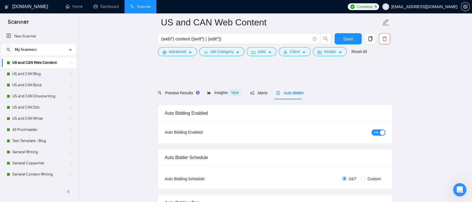
scroll to position [31, 0]
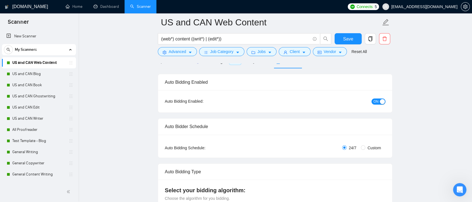
click at [376, 101] on span "ON" at bounding box center [376, 102] width 5 height 6
click at [355, 38] on button "Save" at bounding box center [348, 38] width 27 height 11
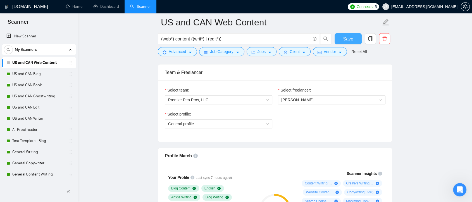
scroll to position [310, 0]
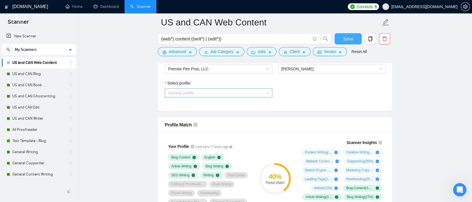
click at [268, 93] on span "General profile" at bounding box center [218, 93] width 101 height 8
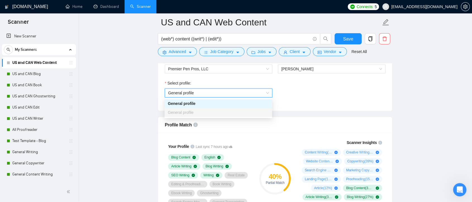
click at [297, 98] on div "Select profile: General profile General profile" at bounding box center [275, 92] width 226 height 24
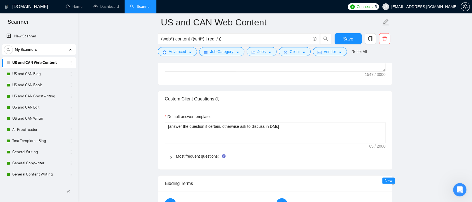
scroll to position [807, 0]
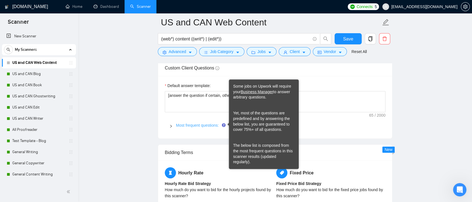
click at [217, 124] on link "Most frequent questions:" at bounding box center [197, 125] width 43 height 4
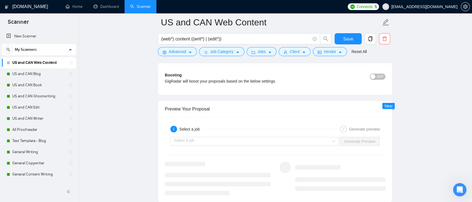
scroll to position [1428, 0]
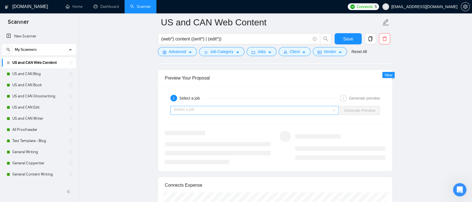
click at [335, 110] on div "Select a job" at bounding box center [254, 110] width 168 height 9
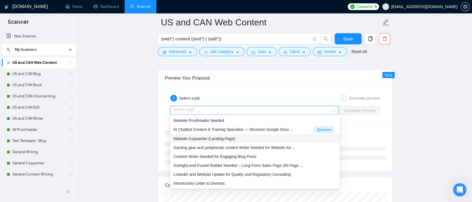
click at [296, 137] on div "Website Copywriter (Landing Page)" at bounding box center [255, 139] width 163 height 6
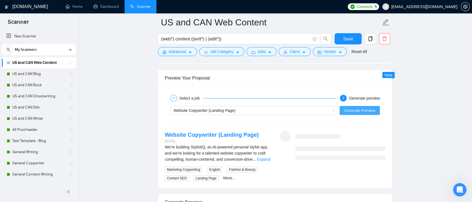
click at [356, 110] on span "Generate Preview" at bounding box center [359, 111] width 31 height 6
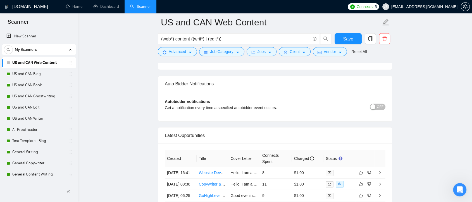
scroll to position [1770, 0]
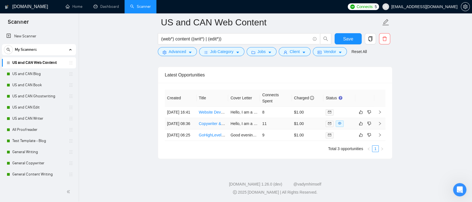
click at [259, 125] on td "Hello, I am a US-based writer and copy editor with over 18 years of experience …" at bounding box center [244, 123] width 32 height 11
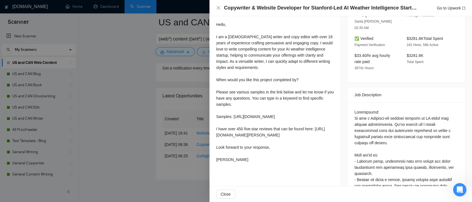
scroll to position [124, 0]
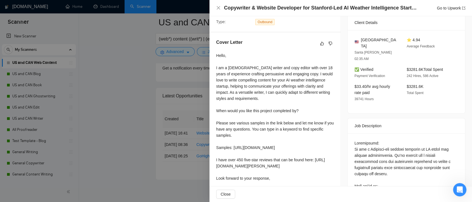
click at [178, 75] on div at bounding box center [236, 101] width 472 height 202
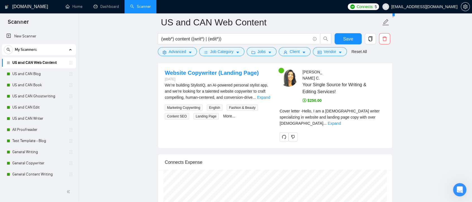
scroll to position [1459, 0]
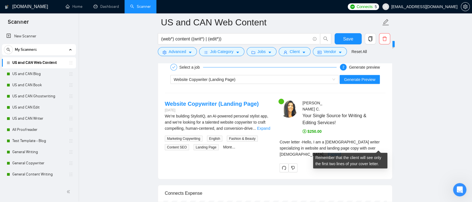
click at [341, 152] on link "Expand" at bounding box center [334, 154] width 13 height 4
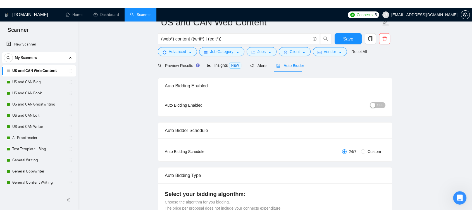
scroll to position [0, 0]
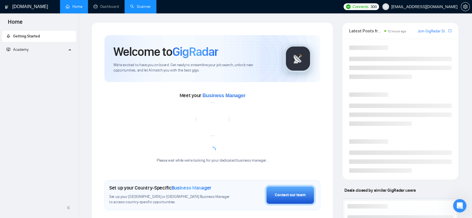
scroll to position [62, 0]
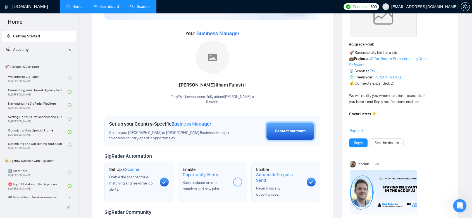
click at [103, 9] on link "Dashboard" at bounding box center [106, 6] width 25 height 5
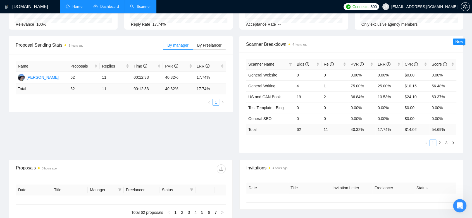
type input "[DATE]"
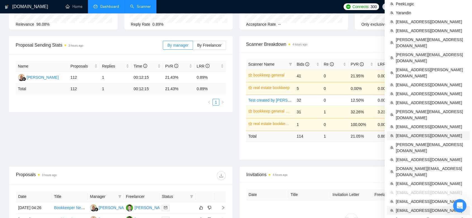
scroll to position [31, 0]
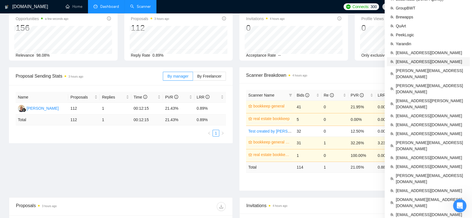
click at [435, 62] on span "[EMAIL_ADDRESS][DOMAIN_NAME]" at bounding box center [431, 62] width 71 height 6
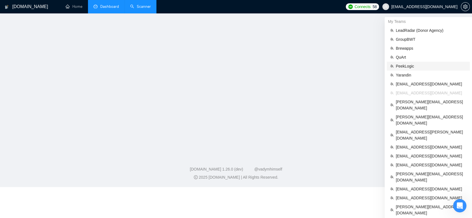
scroll to position [109, 0]
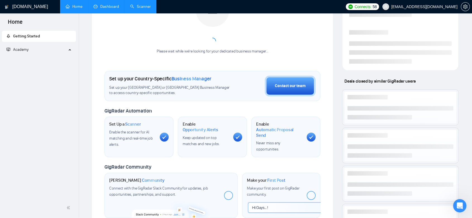
click at [112, 8] on link "Dashboard" at bounding box center [106, 6] width 25 height 5
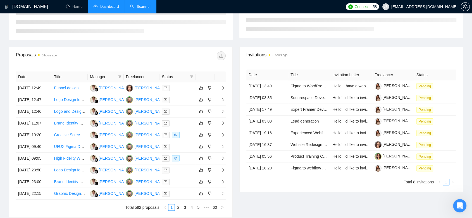
type input "[DATE]"
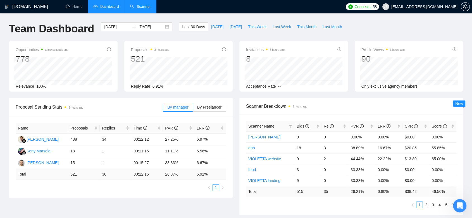
click at [134, 9] on link "Scanner" at bounding box center [140, 6] width 21 height 5
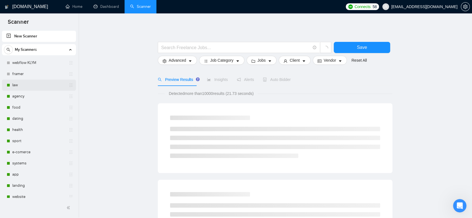
click at [46, 85] on link "law" at bounding box center [38, 85] width 53 height 11
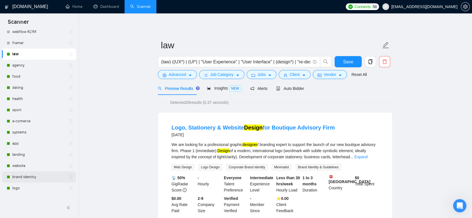
scroll to position [62, 0]
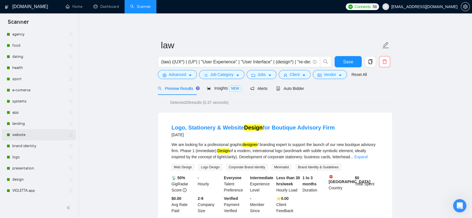
click at [33, 139] on link "website" at bounding box center [38, 134] width 53 height 11
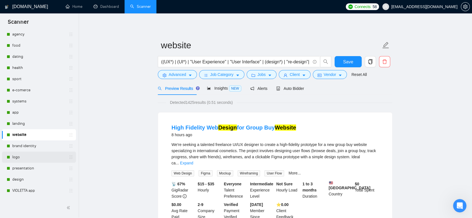
click at [39, 157] on link "logo" at bounding box center [38, 157] width 53 height 11
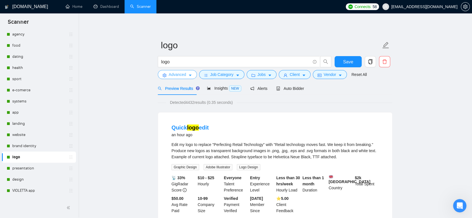
click at [183, 75] on span "Advanced" at bounding box center [177, 75] width 17 height 6
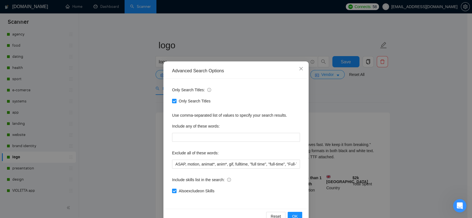
click at [117, 113] on div "Advanced Search Options Only Search Titles: Only Search Titles Use comma-separa…" at bounding box center [236, 109] width 472 height 218
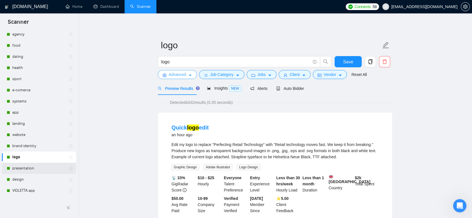
scroll to position [155, 0]
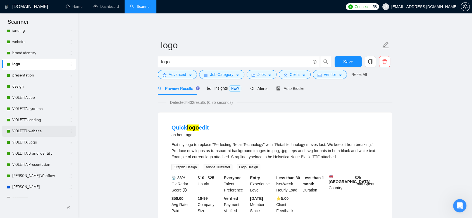
click at [46, 135] on link "VIOLETTA website" at bounding box center [38, 131] width 53 height 11
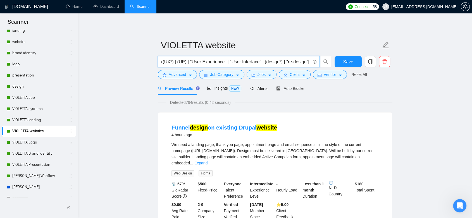
drag, startPoint x: 167, startPoint y: 62, endPoint x: 118, endPoint y: 68, distance: 49.5
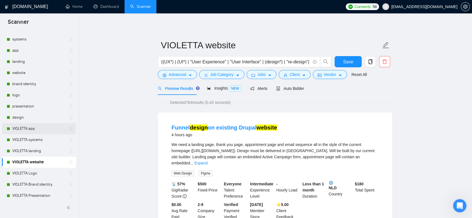
scroll to position [93, 0]
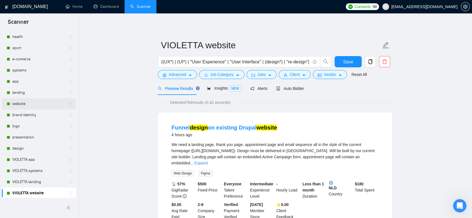
click at [36, 103] on link "website" at bounding box center [38, 103] width 53 height 11
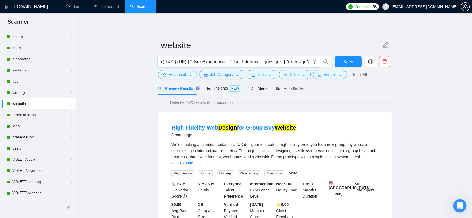
drag, startPoint x: 190, startPoint y: 62, endPoint x: 142, endPoint y: 62, distance: 48.1
click at [334, 101] on div "Detected 1425 results (0.44 seconds)" at bounding box center [275, 102] width 235 height 6
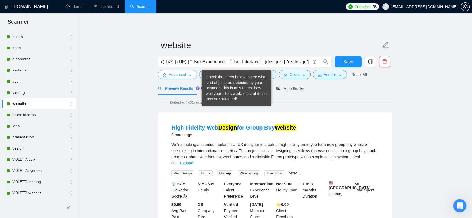
click at [181, 73] on span "Advanced" at bounding box center [177, 75] width 17 height 6
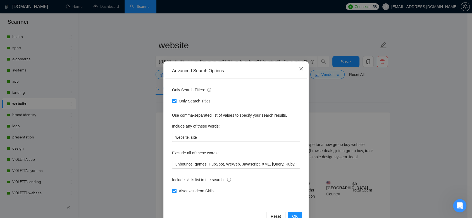
click at [300, 67] on icon "close" at bounding box center [301, 69] width 4 height 4
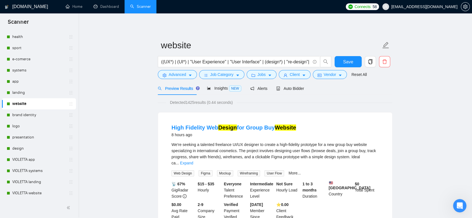
click at [432, 7] on span "[EMAIL_ADDRESS][DOMAIN_NAME]" at bounding box center [425, 7] width 66 height 0
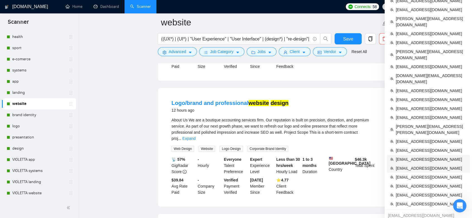
scroll to position [124, 0]
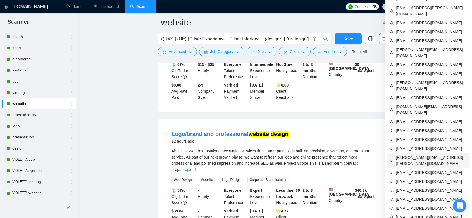
click at [419, 155] on span "[PERSON_NAME][EMAIL_ADDRESS][PERSON_NAME][DOMAIN_NAME]" at bounding box center [431, 161] width 71 height 12
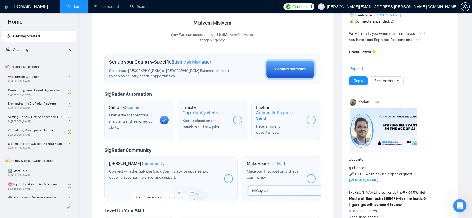
click at [322, 33] on div "Welcome to GigRadar We're excited to have you on board. Get ready to streamline…" at bounding box center [212, 84] width 229 height 360
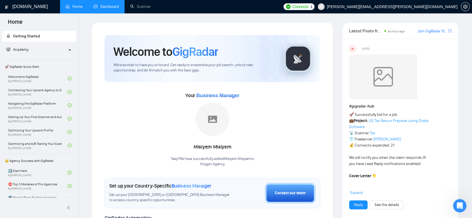
click at [98, 7] on link "Dashboard" at bounding box center [106, 6] width 25 height 5
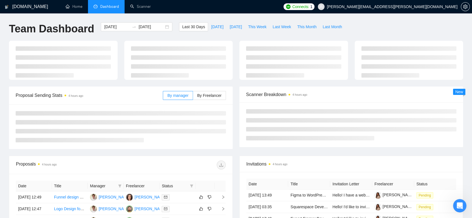
type input "[DATE]"
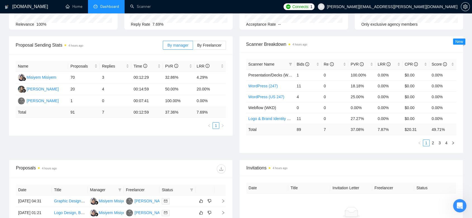
scroll to position [31, 0]
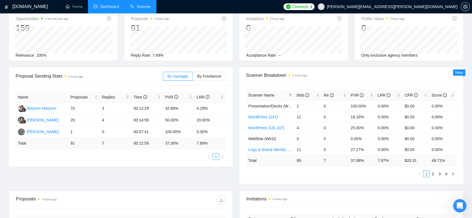
click at [143, 4] on link "Scanner" at bounding box center [140, 6] width 21 height 5
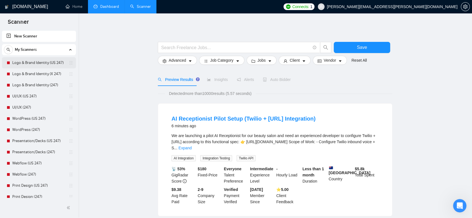
click at [25, 67] on link "Logo & Brand Identity (US 247)" at bounding box center [38, 62] width 53 height 11
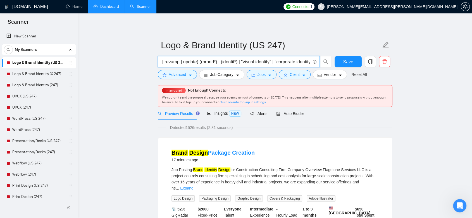
scroll to position [0, 662]
drag, startPoint x: 224, startPoint y: 63, endPoint x: 312, endPoint y: 65, distance: 88.0
click at [312, 65] on span "("logo design" | "logo redesign" | "logo re - design" | rebrand | "brand design…" at bounding box center [239, 61] width 162 height 11
click at [33, 86] on link "Logo & Brand Identity (247)" at bounding box center [38, 85] width 53 height 11
